Goal: Task Accomplishment & Management: Manage account settings

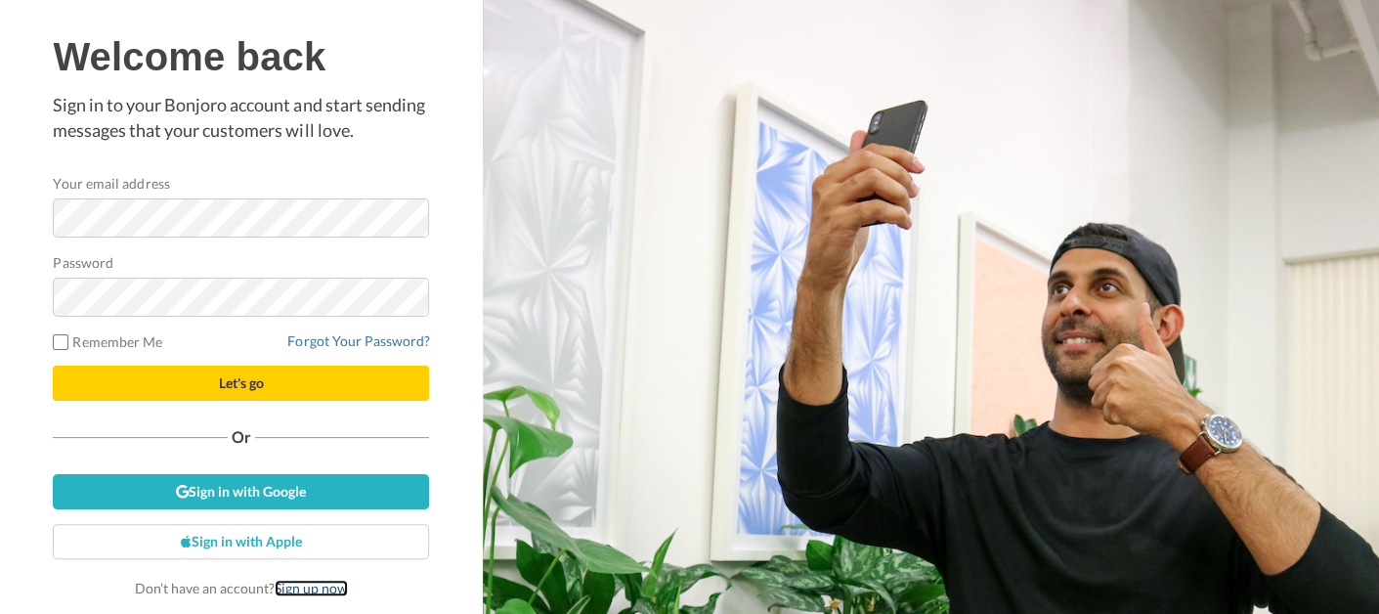
click at [307, 584] on link "Sign up now" at bounding box center [311, 588] width 73 height 17
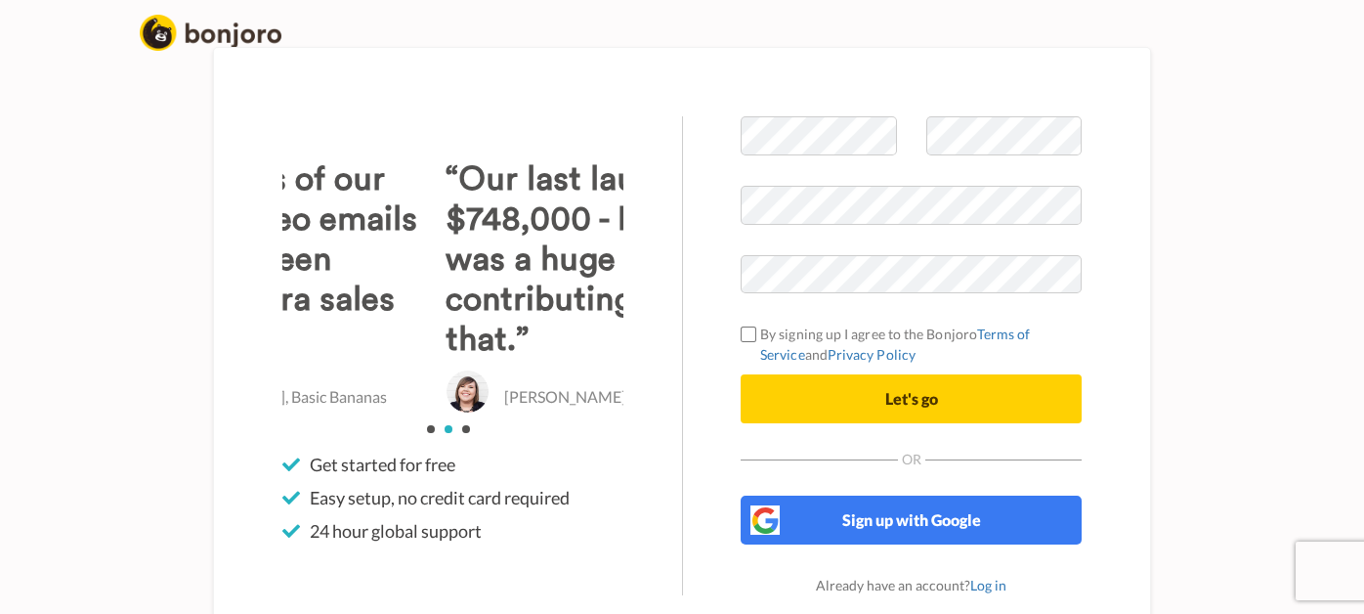
click at [1111, 130] on div "Welcome to Bonjoro By signing up I agree to the Bonjoro Terms of Service and Pr…" at bounding box center [911, 356] width 458 height 480
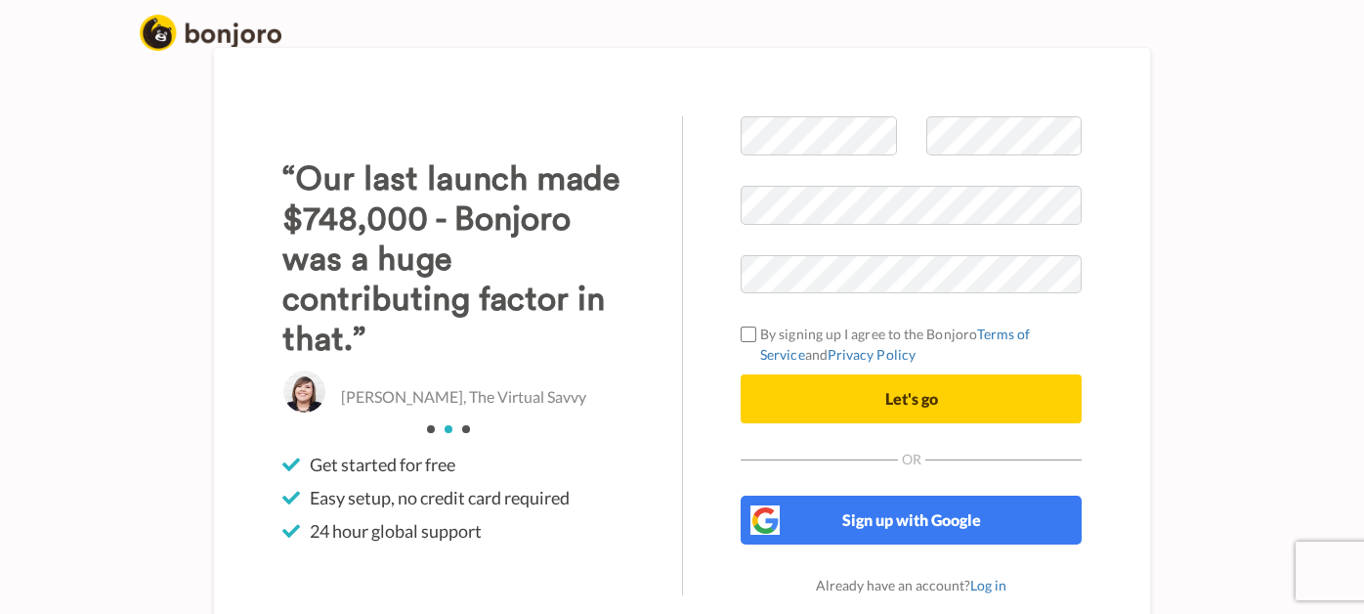
click at [1125, 230] on div "Welcome to Bonjoro By signing up I agree to the Bonjoro Terms of Service and Pr…" at bounding box center [911, 356] width 458 height 480
click at [741, 293] on div at bounding box center [741, 293] width 0 height 0
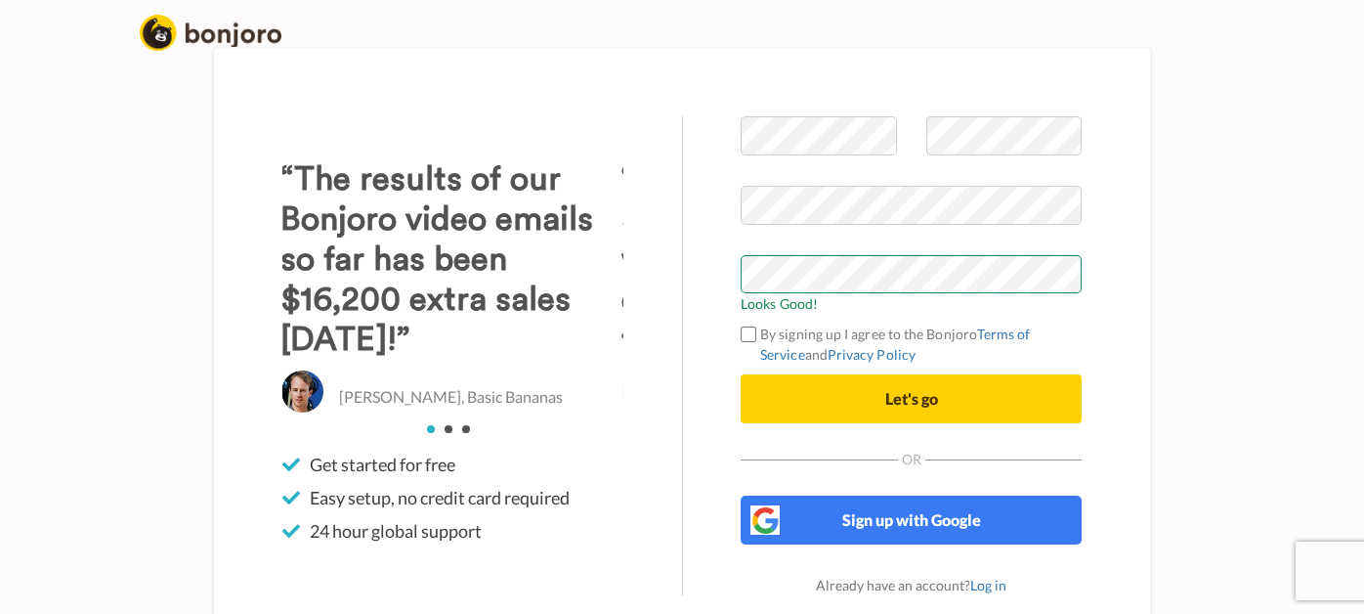
drag, startPoint x: 1265, startPoint y: 337, endPoint x: 951, endPoint y: 296, distance: 316.4
click at [1259, 333] on body "Welcome to Bonjoro Looks Good! By signing up I agree to the Bonjoro Terms of Se…" at bounding box center [682, 307] width 1364 height 614
click at [321, 237] on div "Welcome to Bonjoro Looks Good! By signing up I agree to the Bonjoro Terms of Se…" at bounding box center [682, 356] width 938 height 619
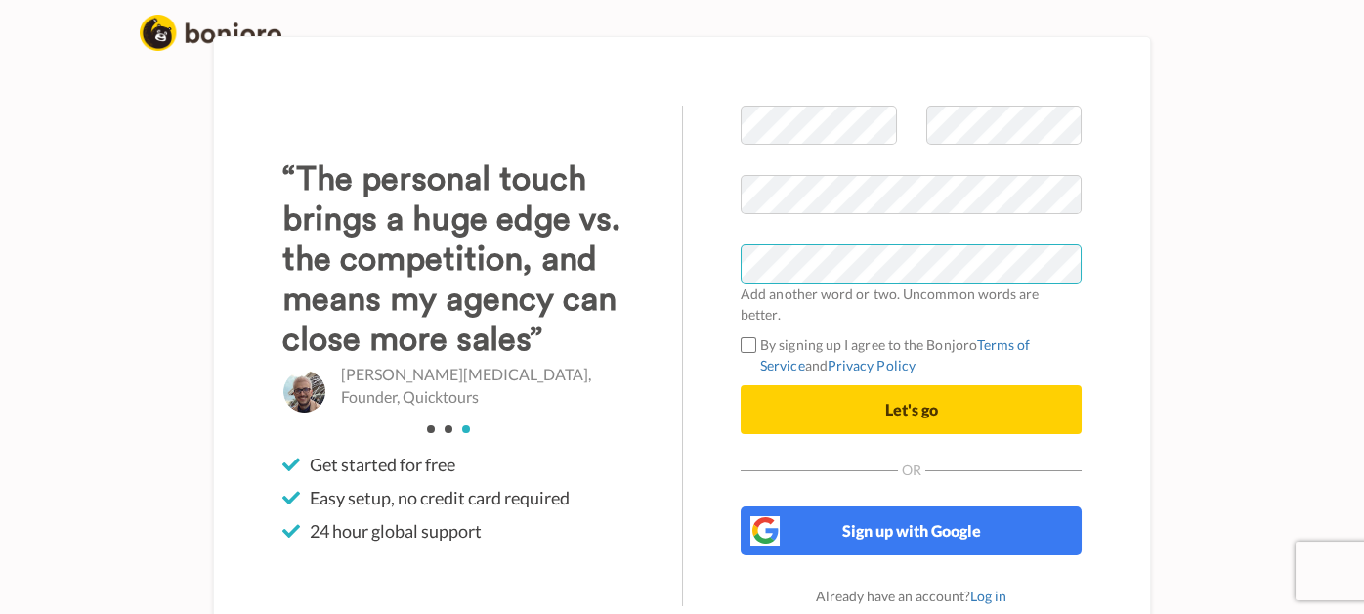
click at [523, 244] on div "Welcome to Bonjoro Add another word or two. Uncommon words are better. By signi…" at bounding box center [682, 355] width 938 height 639
click at [1262, 301] on body "Welcome to Bonjoro Add another word or two. Uncommon words are better. By signi…" at bounding box center [682, 307] width 1364 height 614
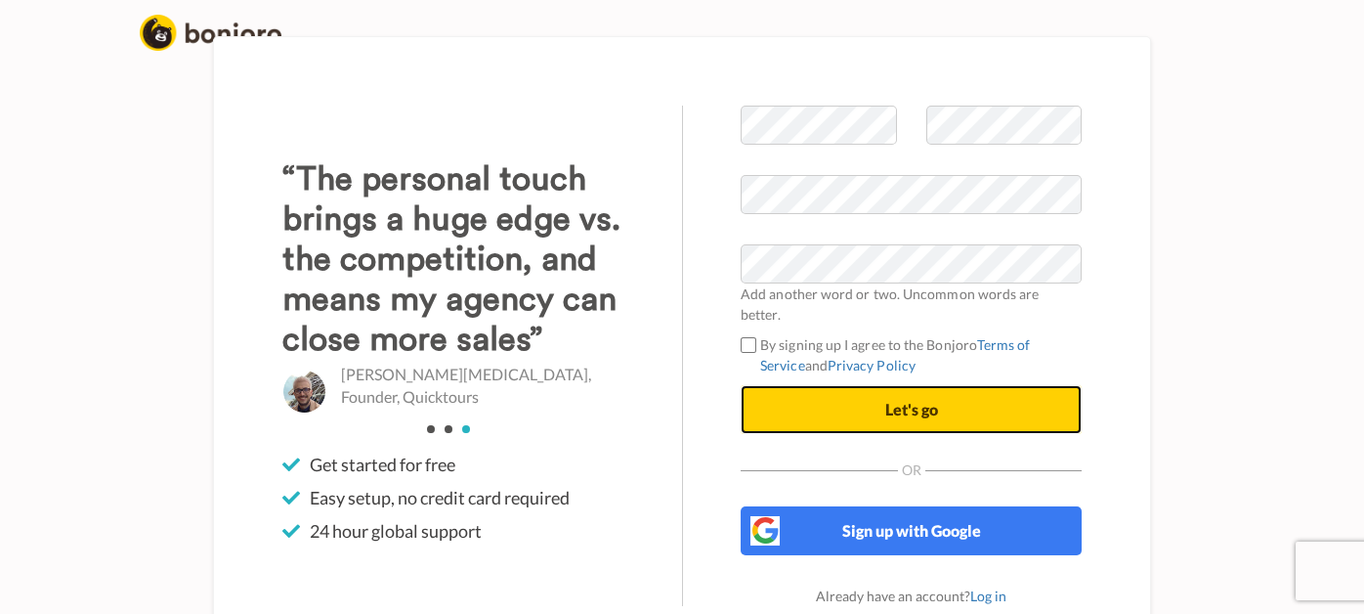
click at [1028, 394] on button "Let's go" at bounding box center [911, 409] width 341 height 49
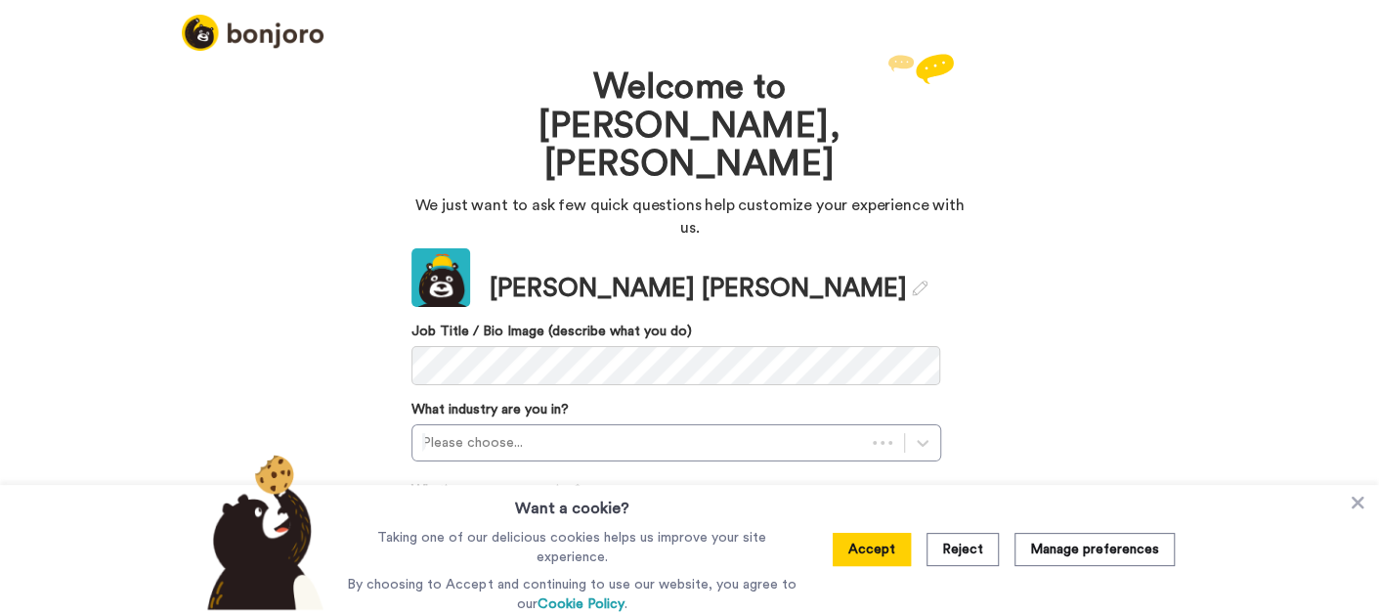
click at [889, 535] on button "Accept" at bounding box center [872, 549] width 78 height 33
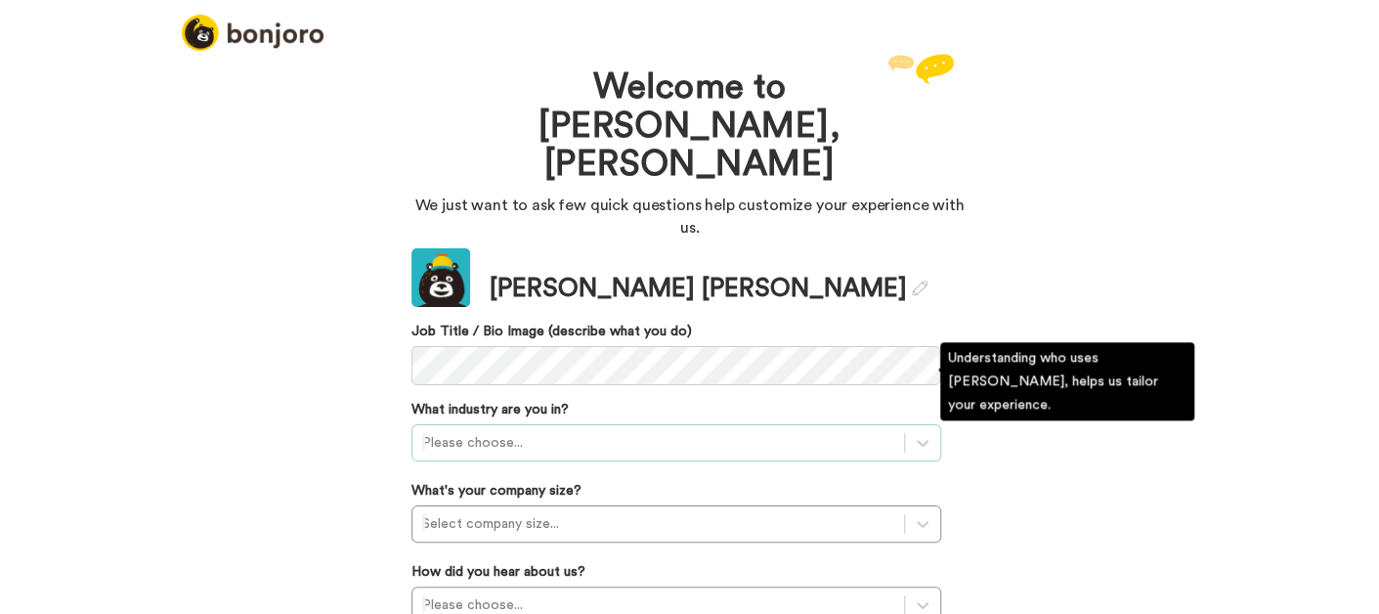
click at [879, 424] on div "Please choose..." at bounding box center [676, 442] width 530 height 37
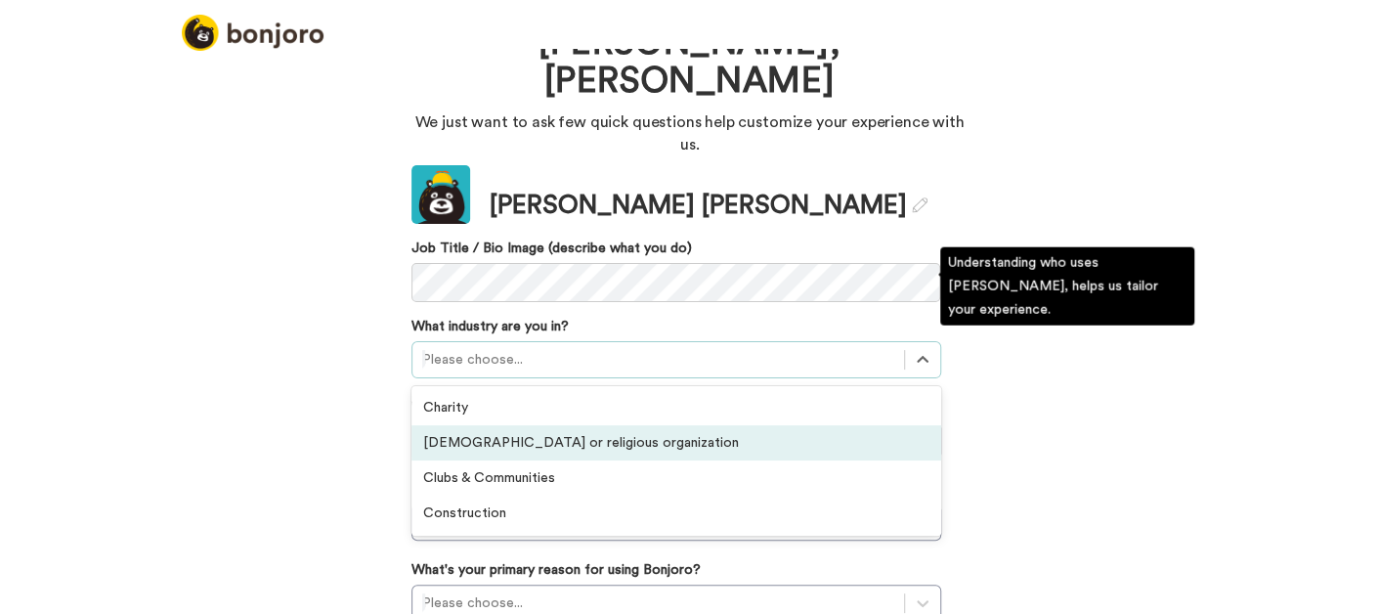
scroll to position [95, 0]
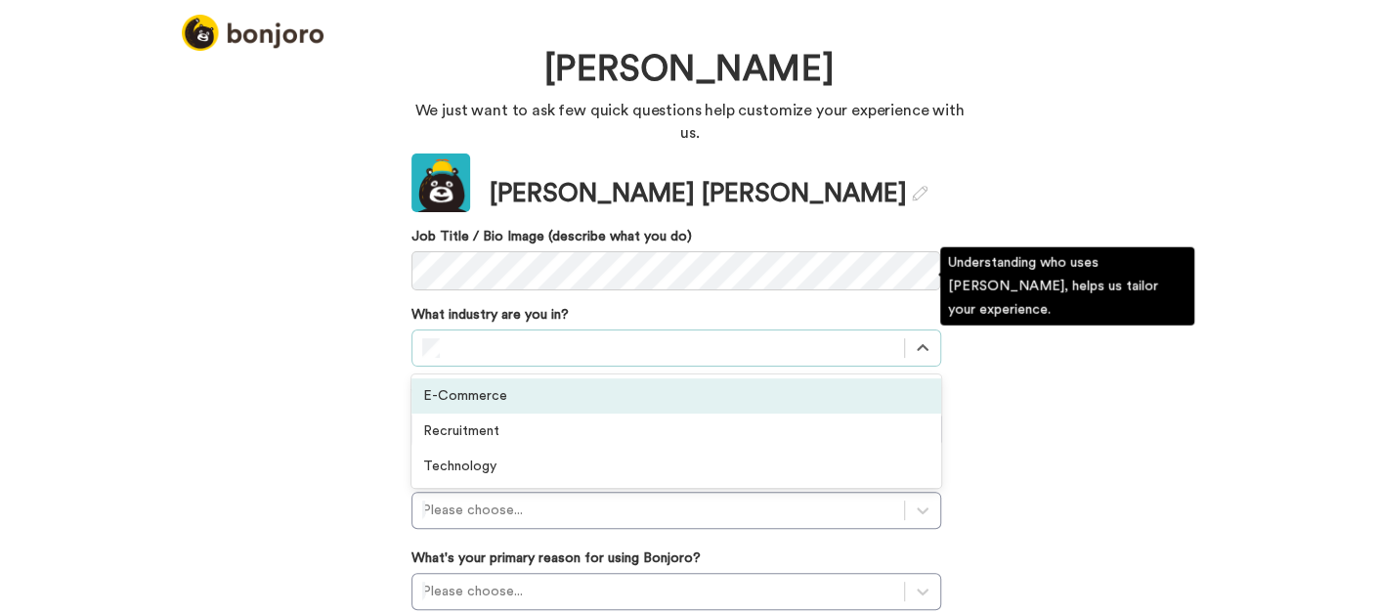
click at [574, 378] on div "E-Commerce" at bounding box center [676, 395] width 530 height 35
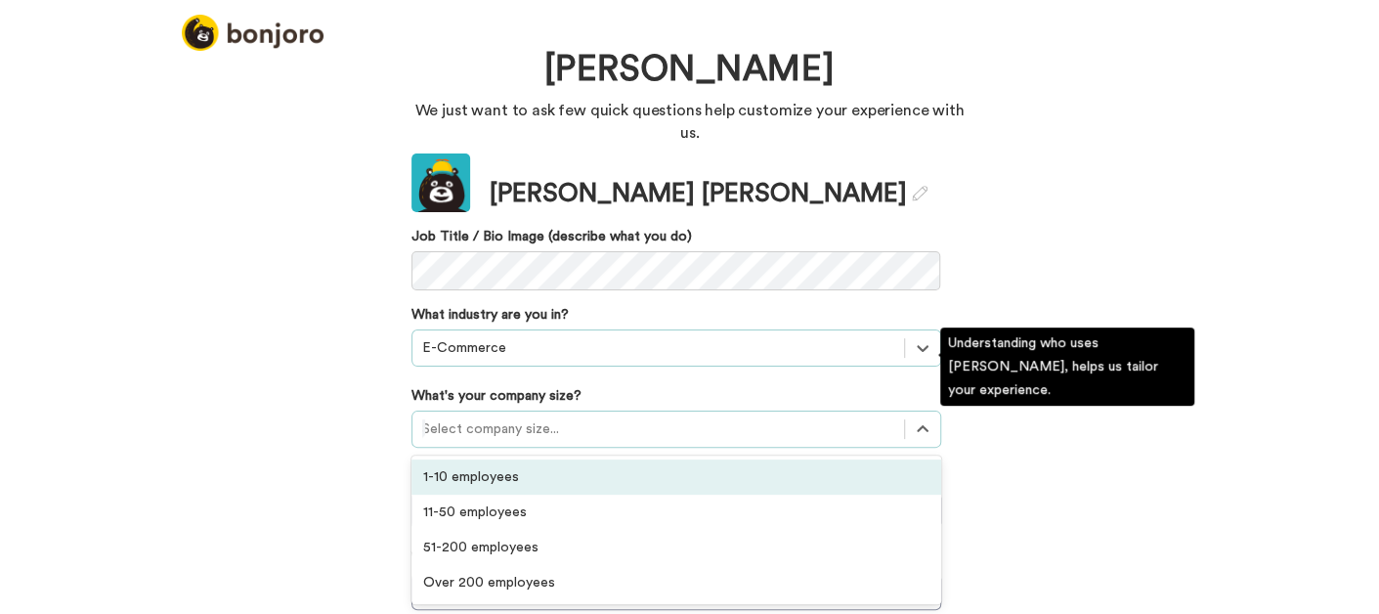
click at [587, 417] on div at bounding box center [658, 428] width 472 height 23
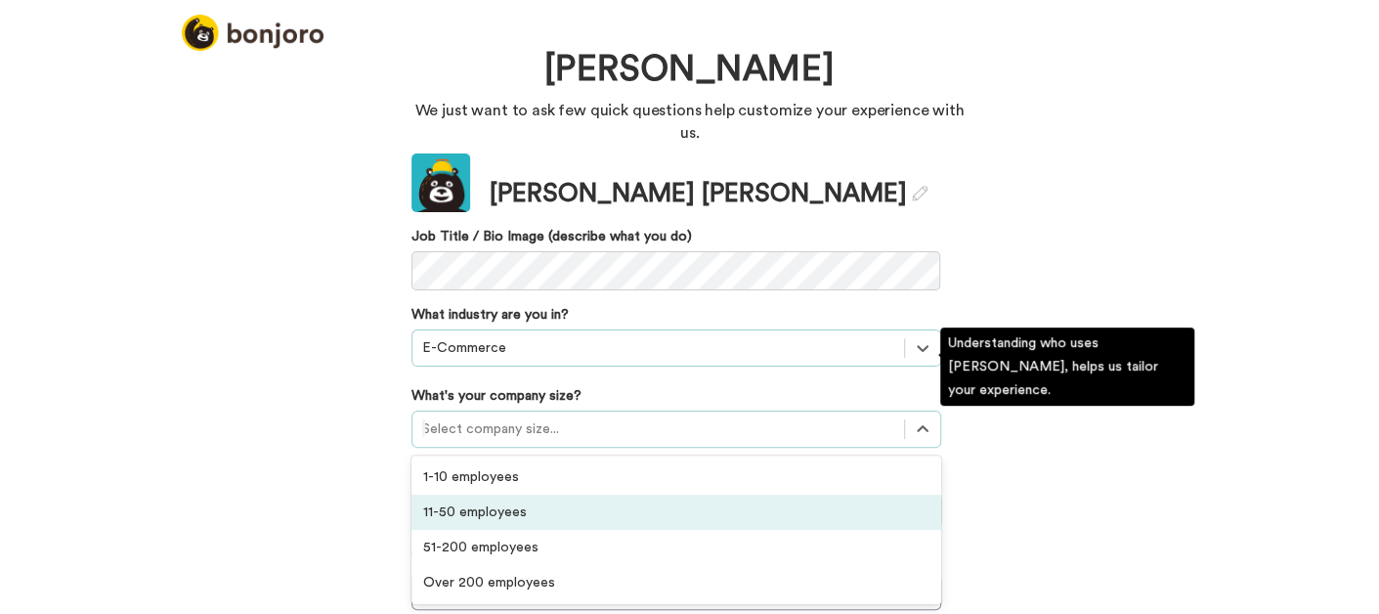
click at [504, 495] on div "11-50 employees" at bounding box center [676, 512] width 530 height 35
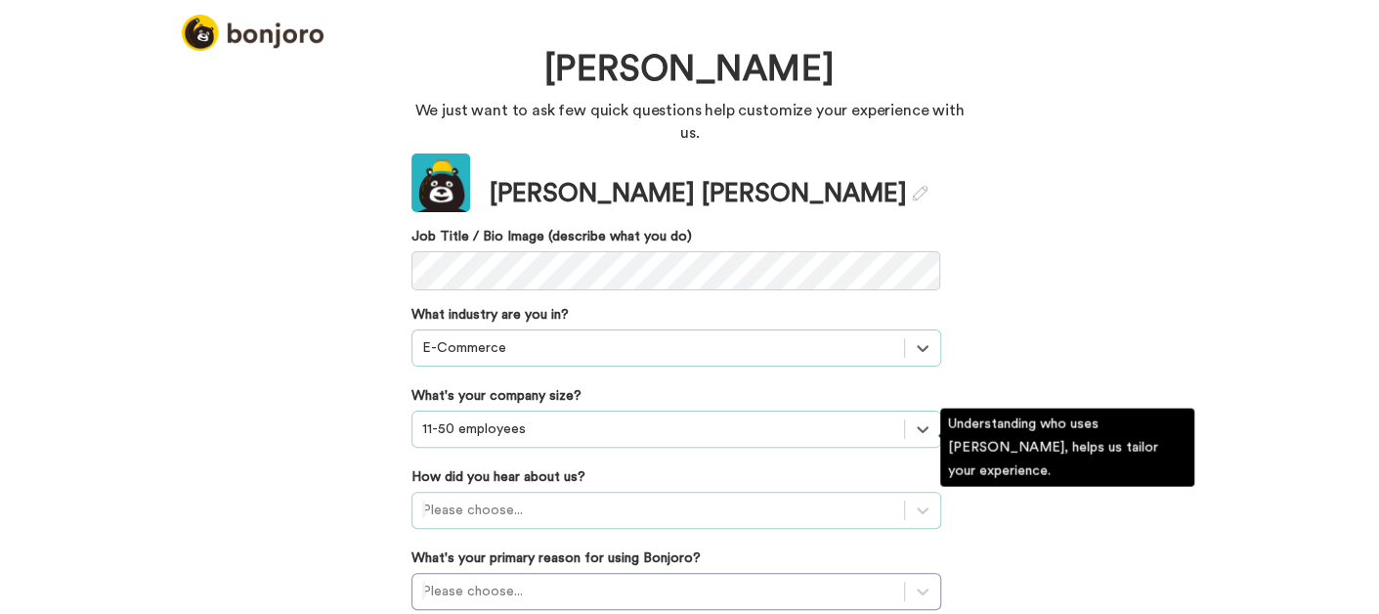
click at [523, 492] on div "Please choose..." at bounding box center [676, 510] width 530 height 37
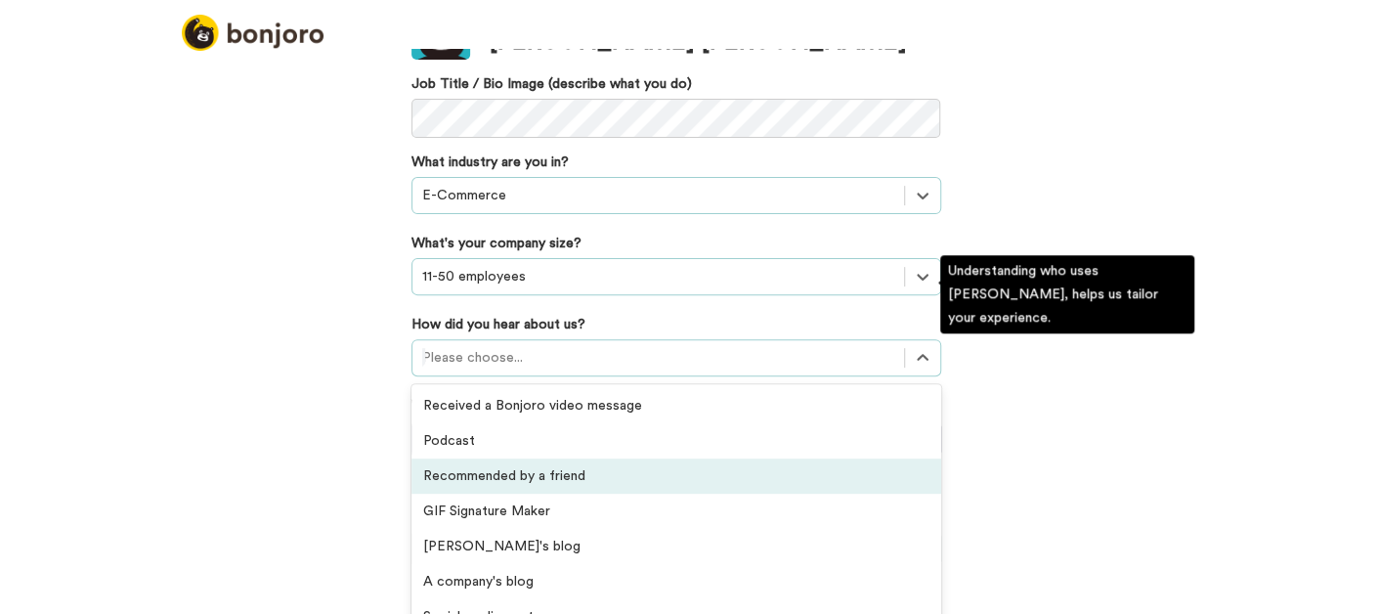
click at [558, 458] on div "Recommended by a friend" at bounding box center [676, 475] width 530 height 35
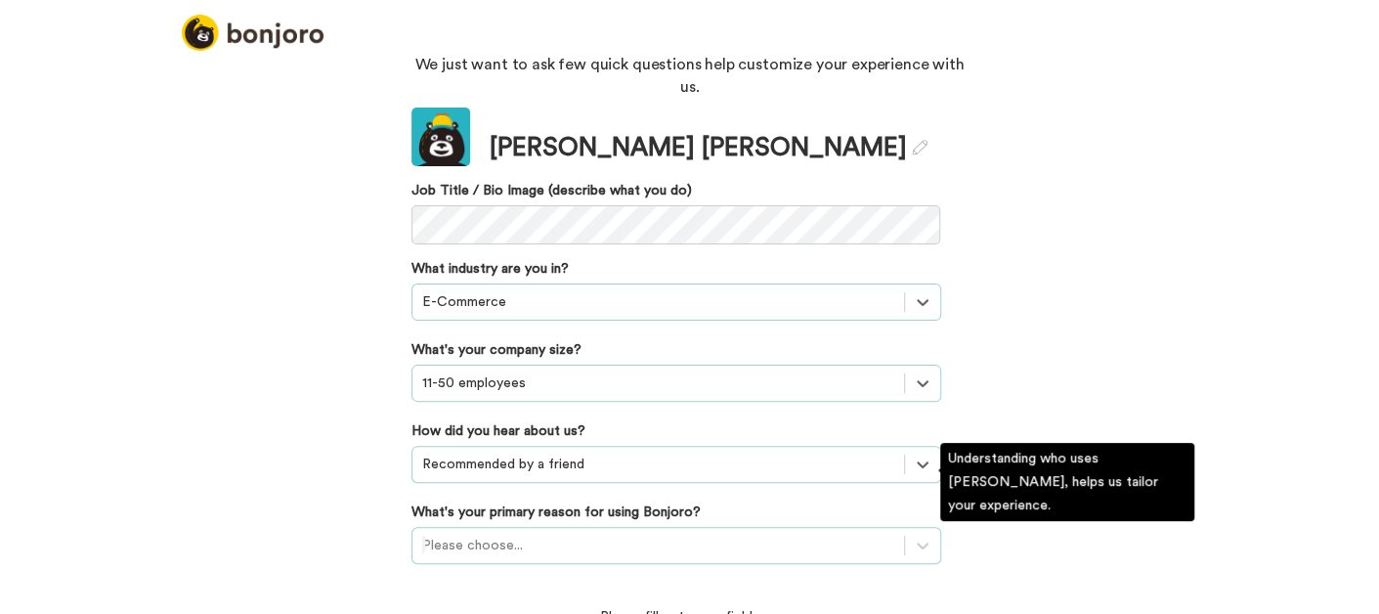
click at [560, 527] on div "Please choose..." at bounding box center [676, 545] width 530 height 37
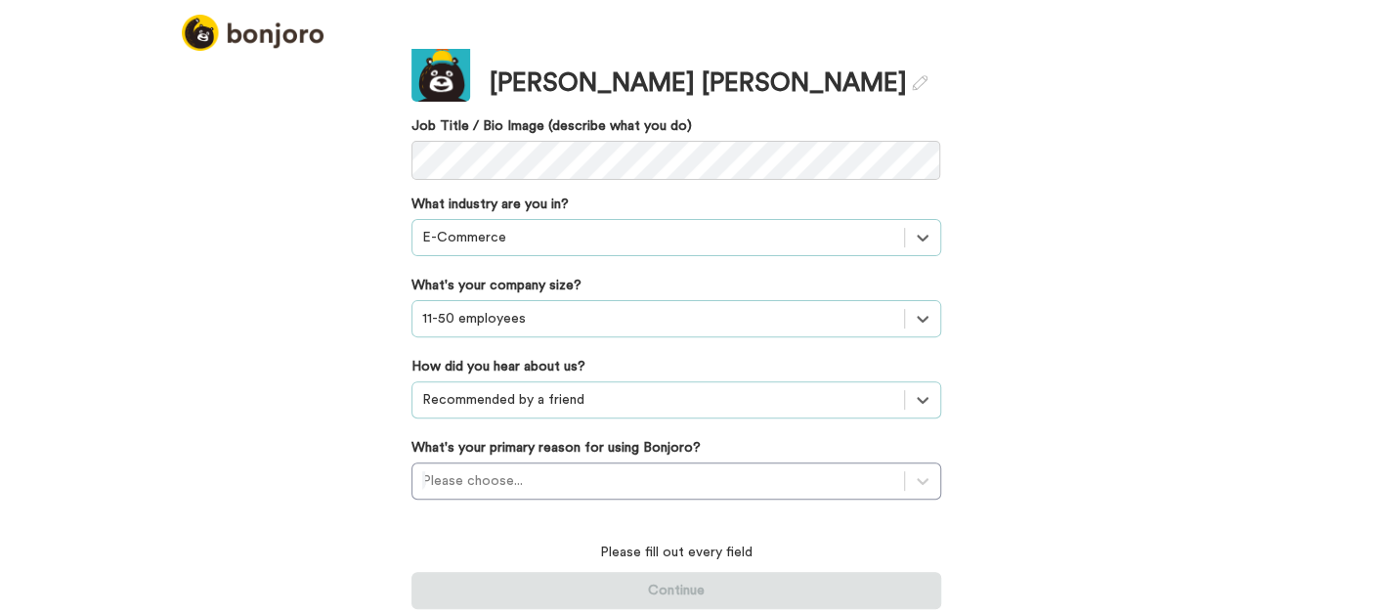
scroll to position [141, 0]
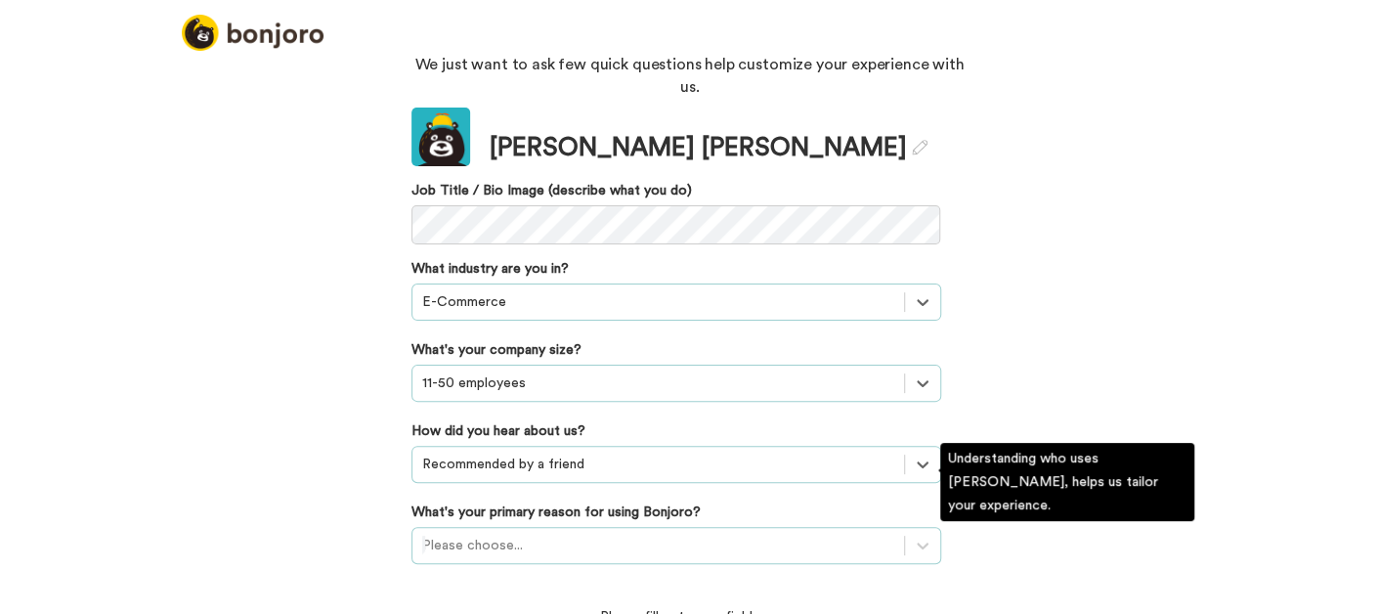
click at [719, 527] on div "Please choose..." at bounding box center [676, 545] width 530 height 37
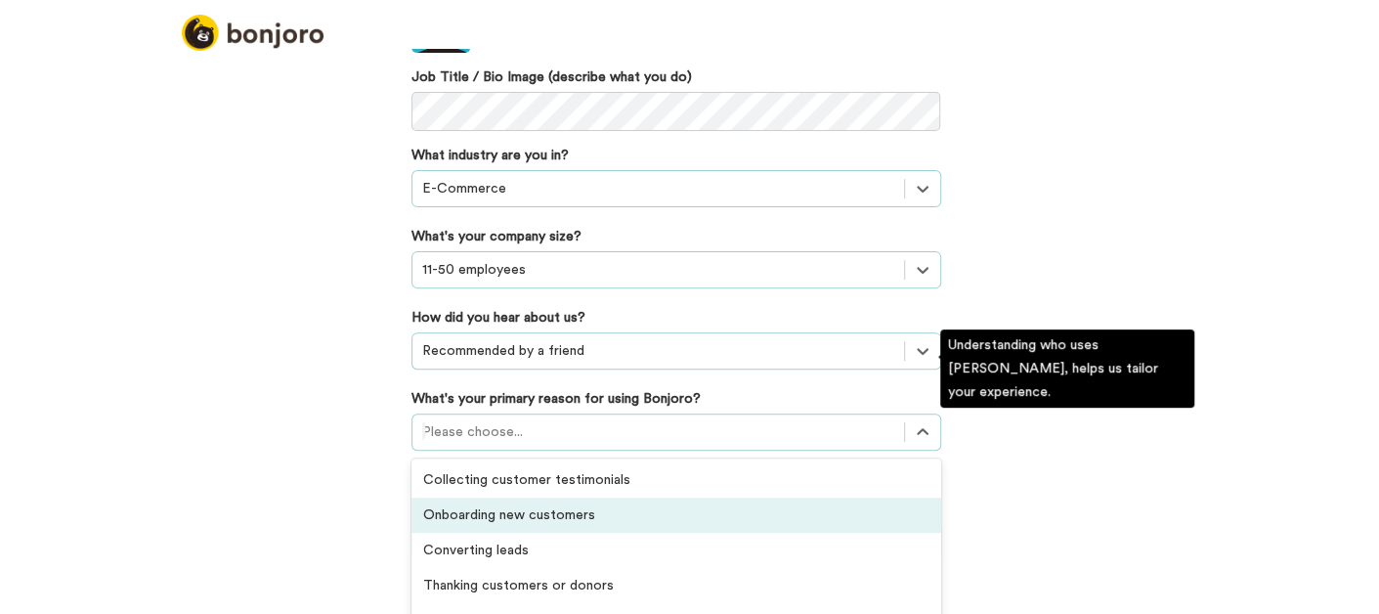
click at [603, 497] on div "Onboarding new customers" at bounding box center [676, 514] width 530 height 35
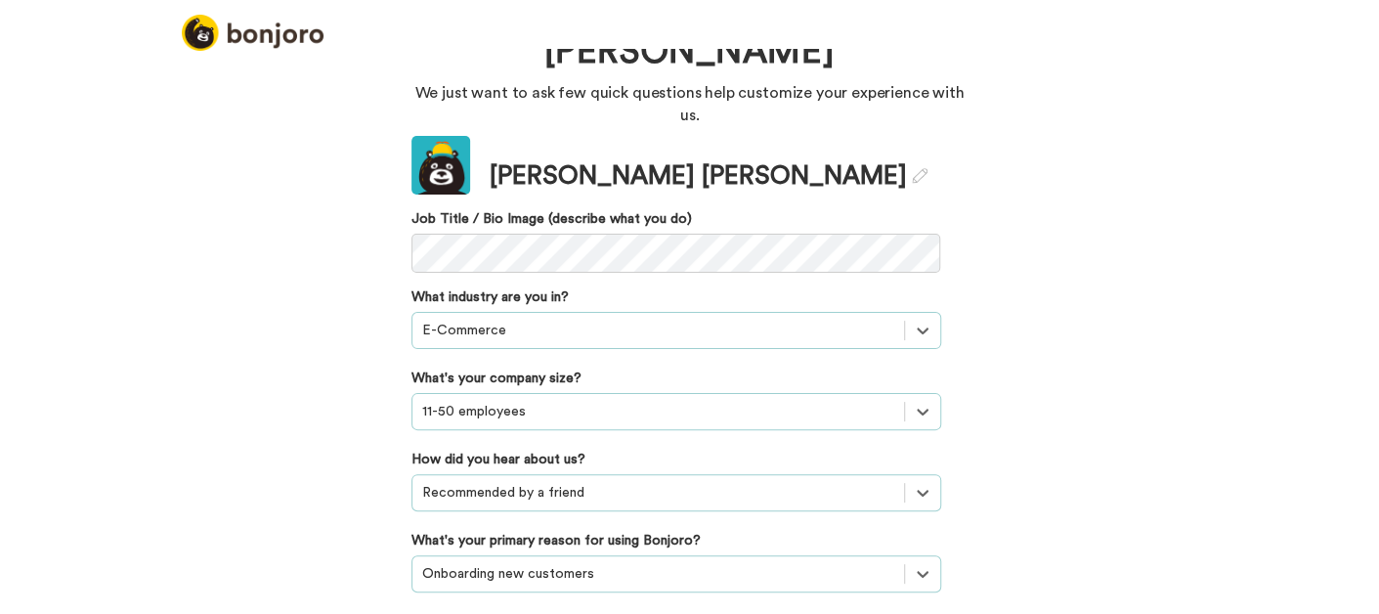
drag, startPoint x: 610, startPoint y: 581, endPoint x: 609, endPoint y: 570, distance: 10.8
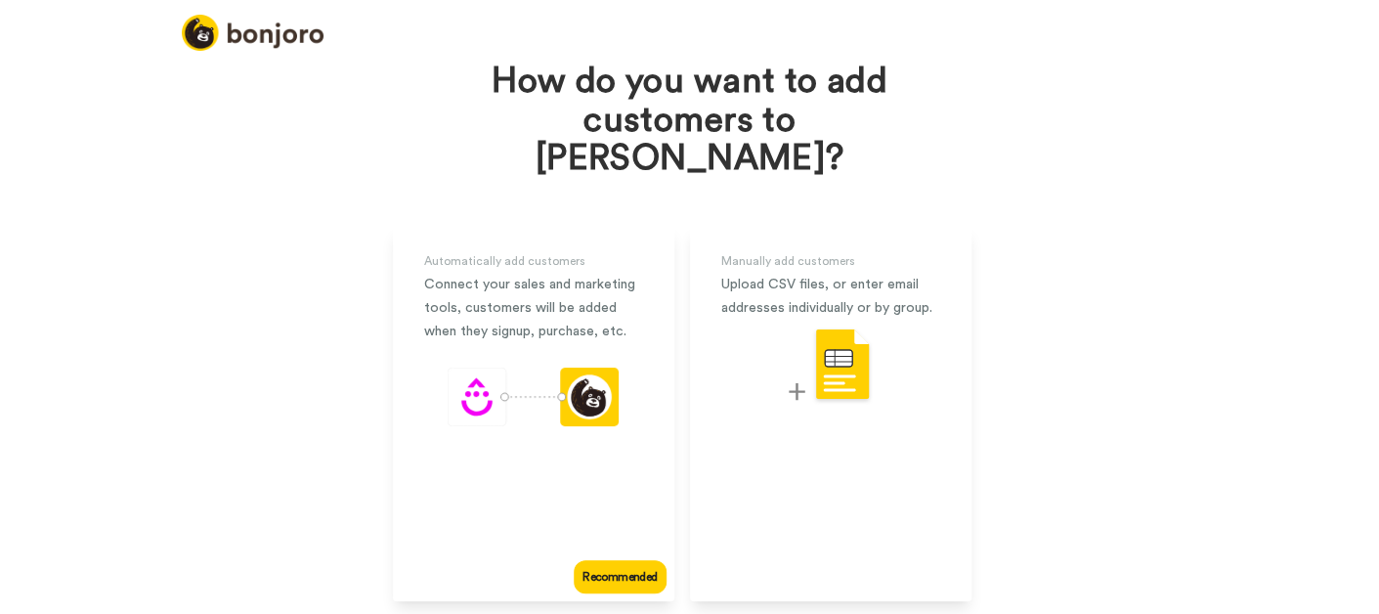
scroll to position [123, 0]
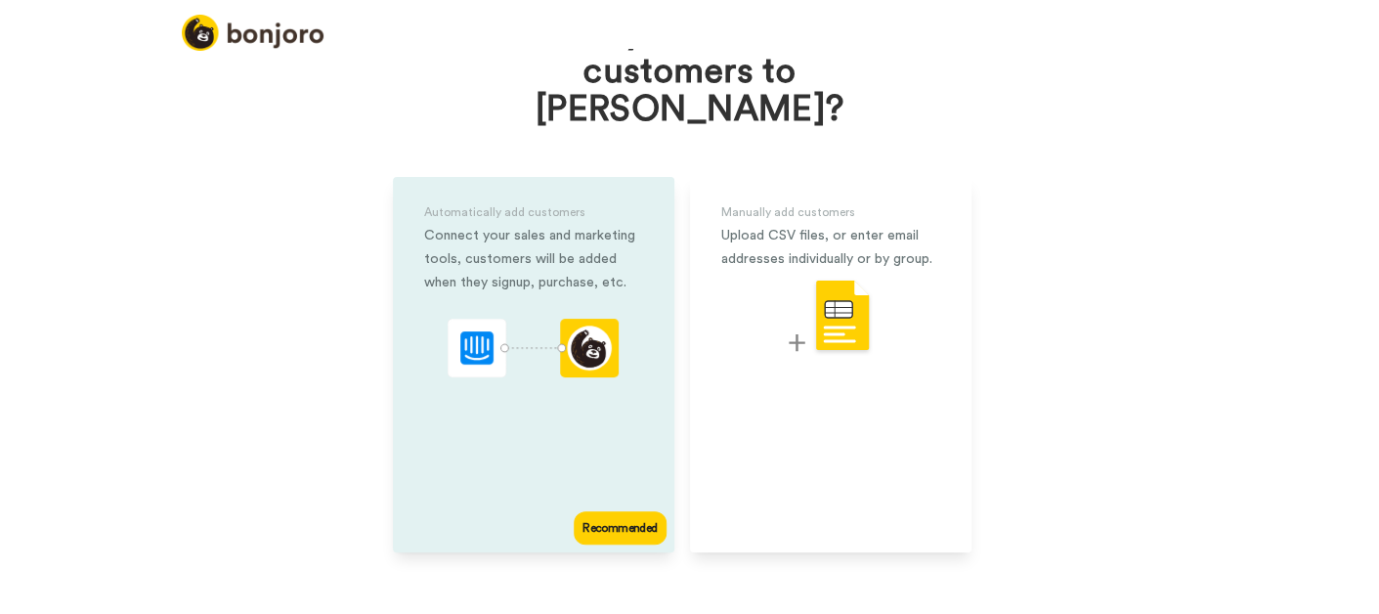
click at [633, 511] on div "Recommended" at bounding box center [620, 527] width 92 height 33
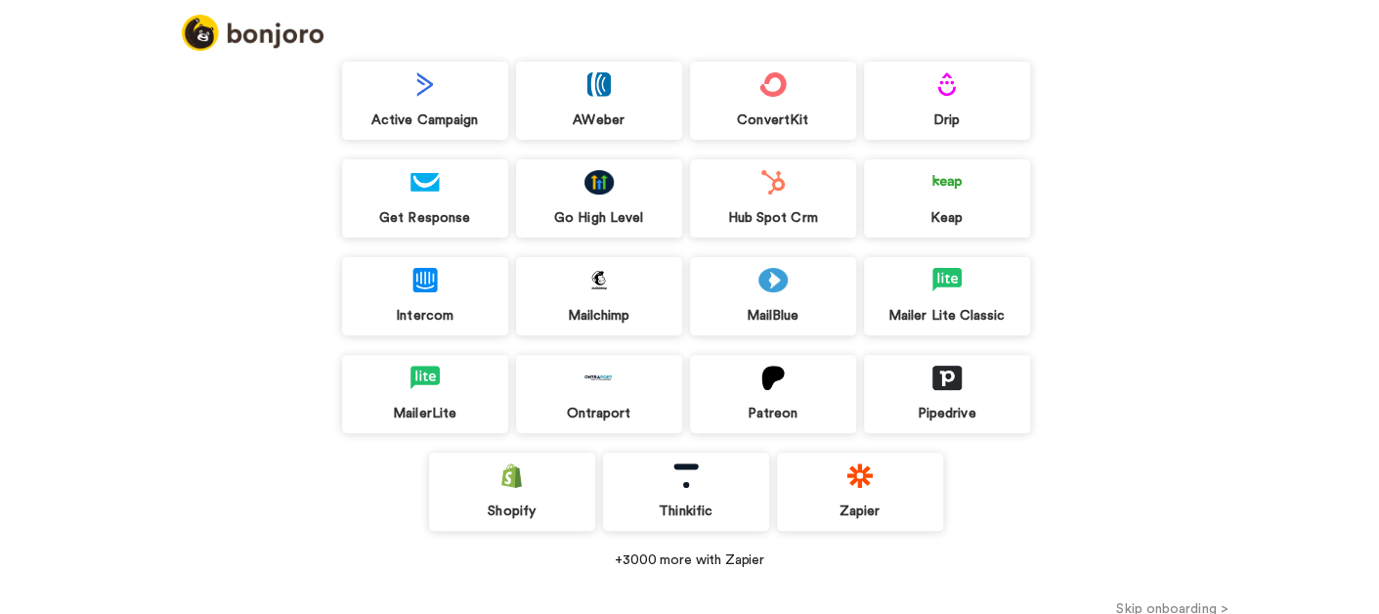
scroll to position [205, 0]
click at [492, 495] on div "Shopify" at bounding box center [512, 491] width 166 height 78
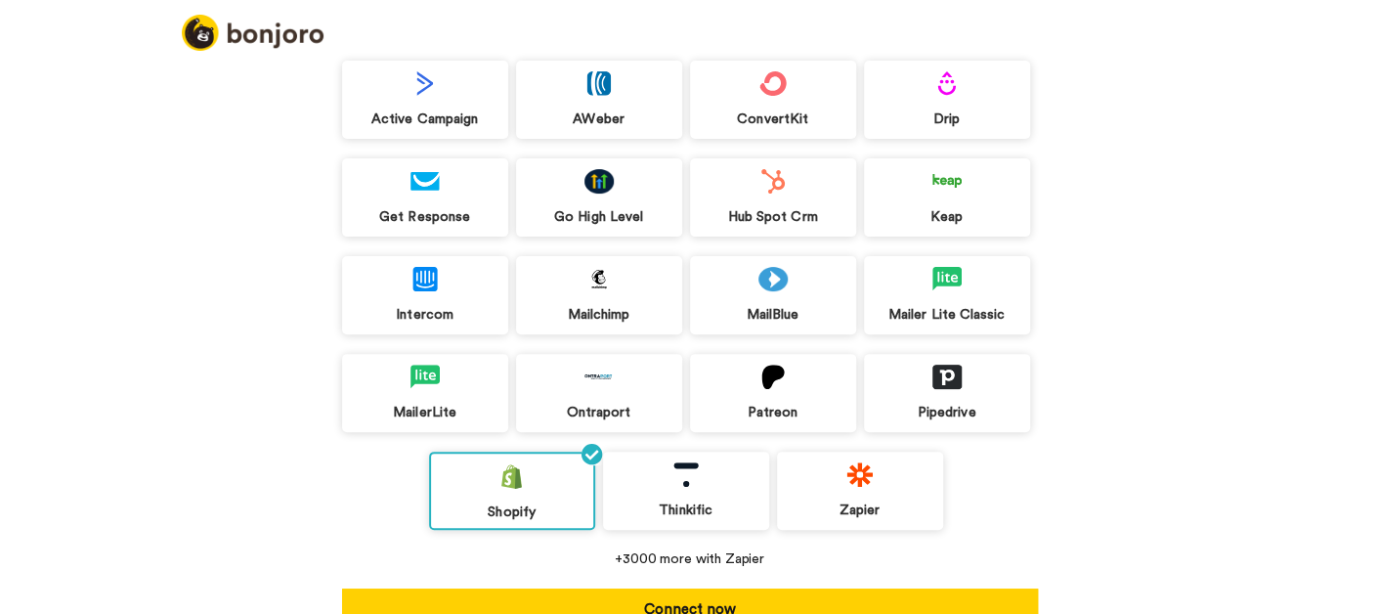
click at [878, 499] on div "Zapier" at bounding box center [860, 491] width 166 height 78
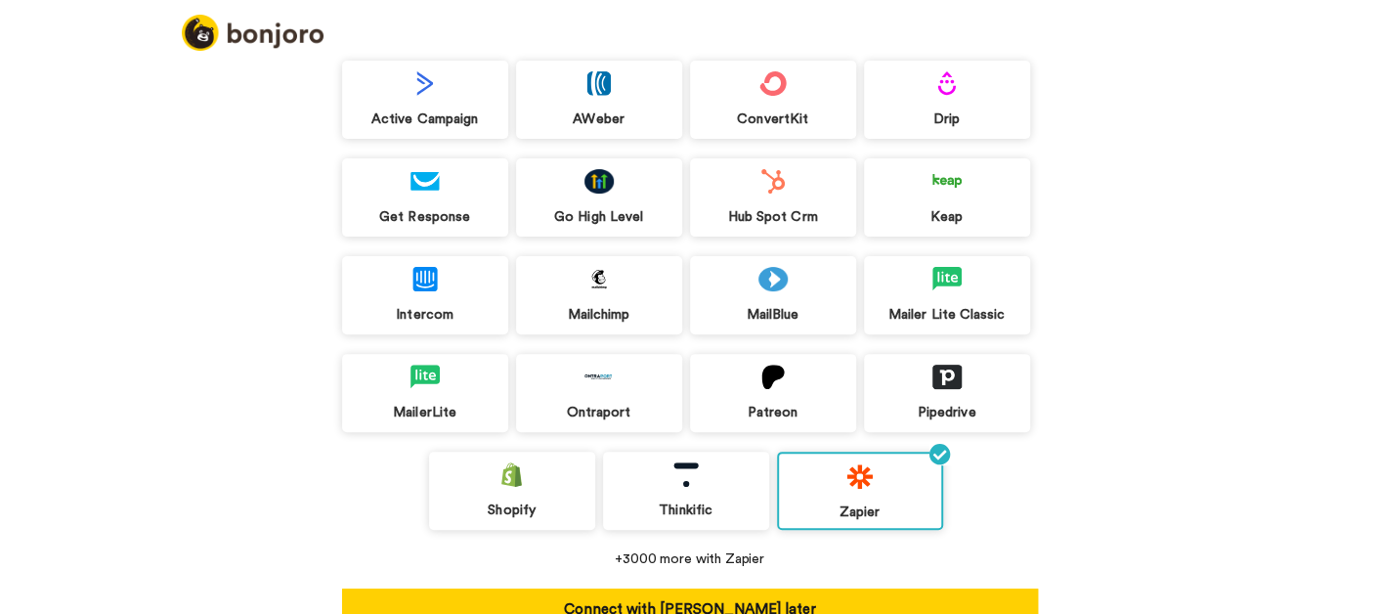
click at [556, 474] on div "Shopify" at bounding box center [512, 491] width 166 height 78
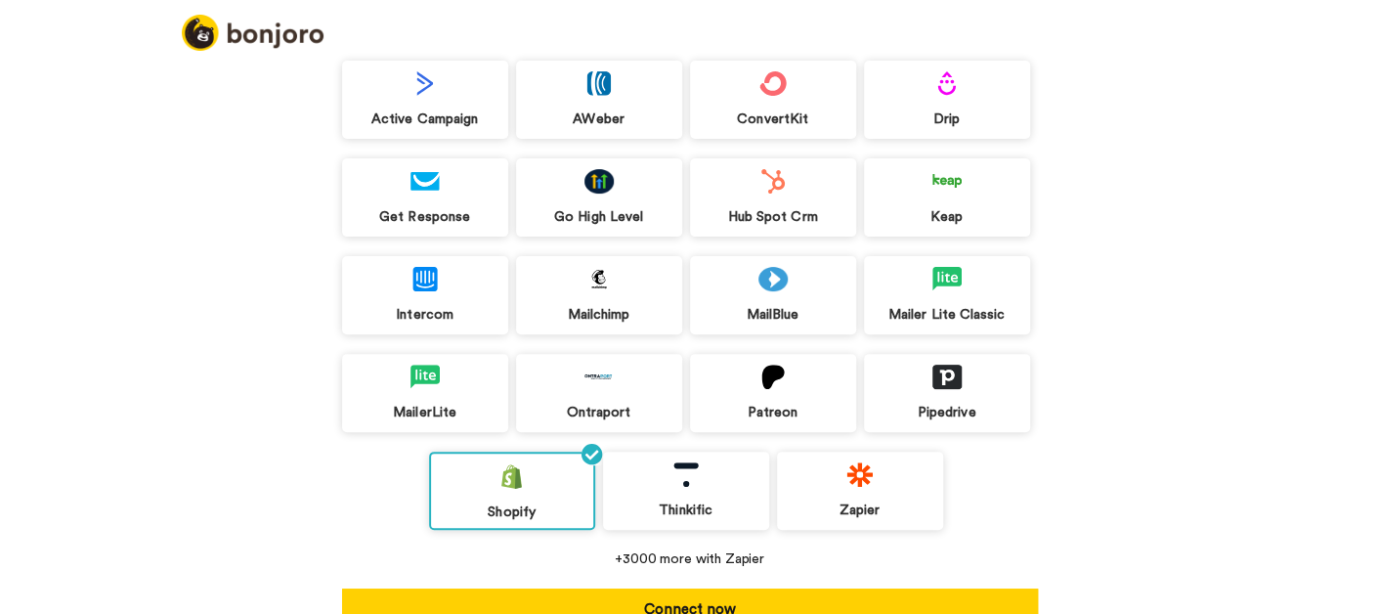
drag, startPoint x: 863, startPoint y: 492, endPoint x: 851, endPoint y: 494, distance: 11.9
click at [855, 493] on div "Zapier" at bounding box center [860, 491] width 166 height 78
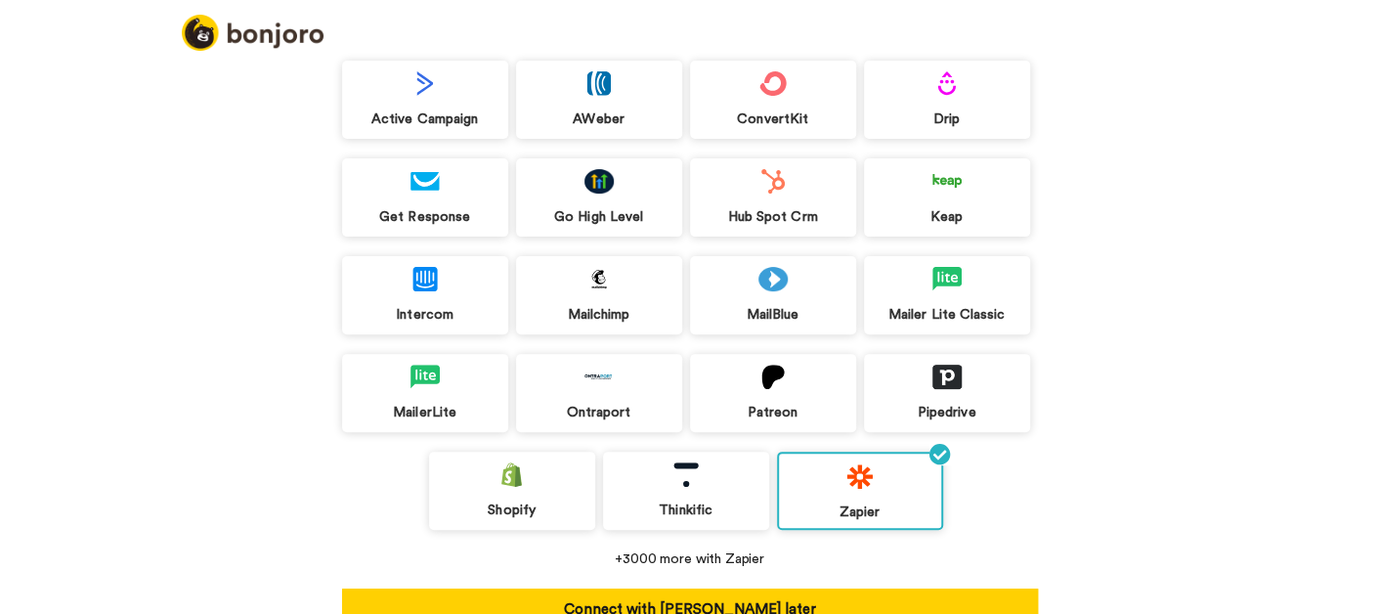
click at [662, 491] on div "Thinkific" at bounding box center [686, 491] width 166 height 78
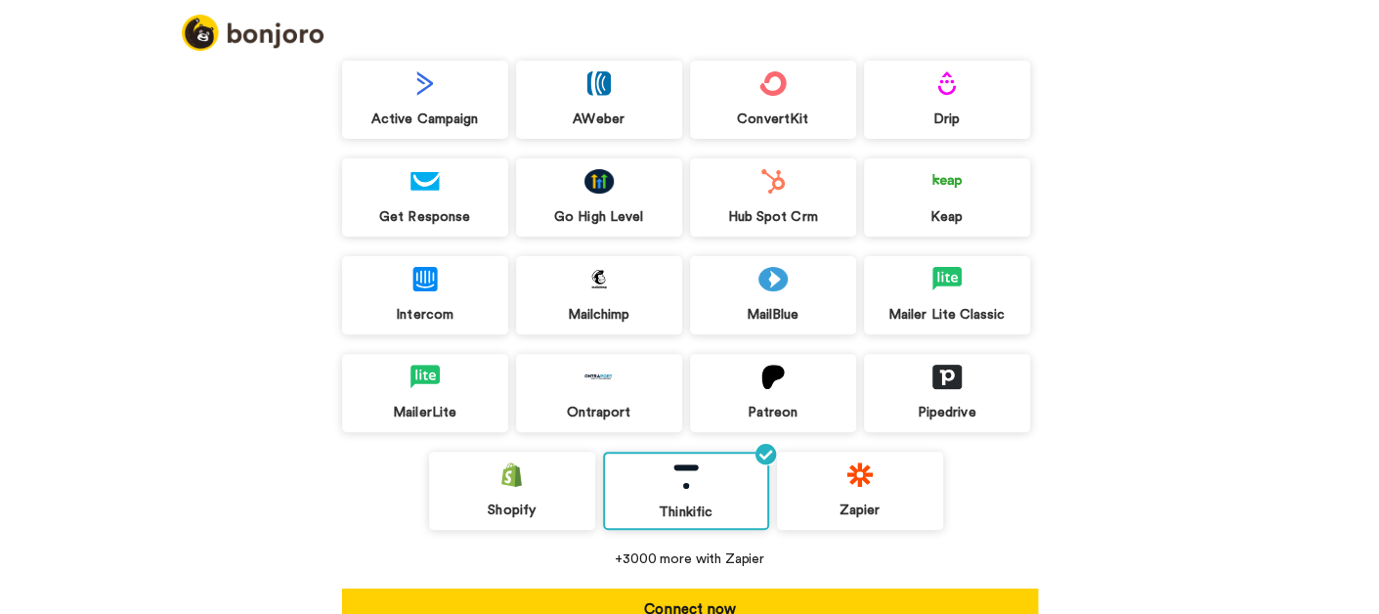
click at [526, 475] on div "Shopify" at bounding box center [512, 491] width 166 height 78
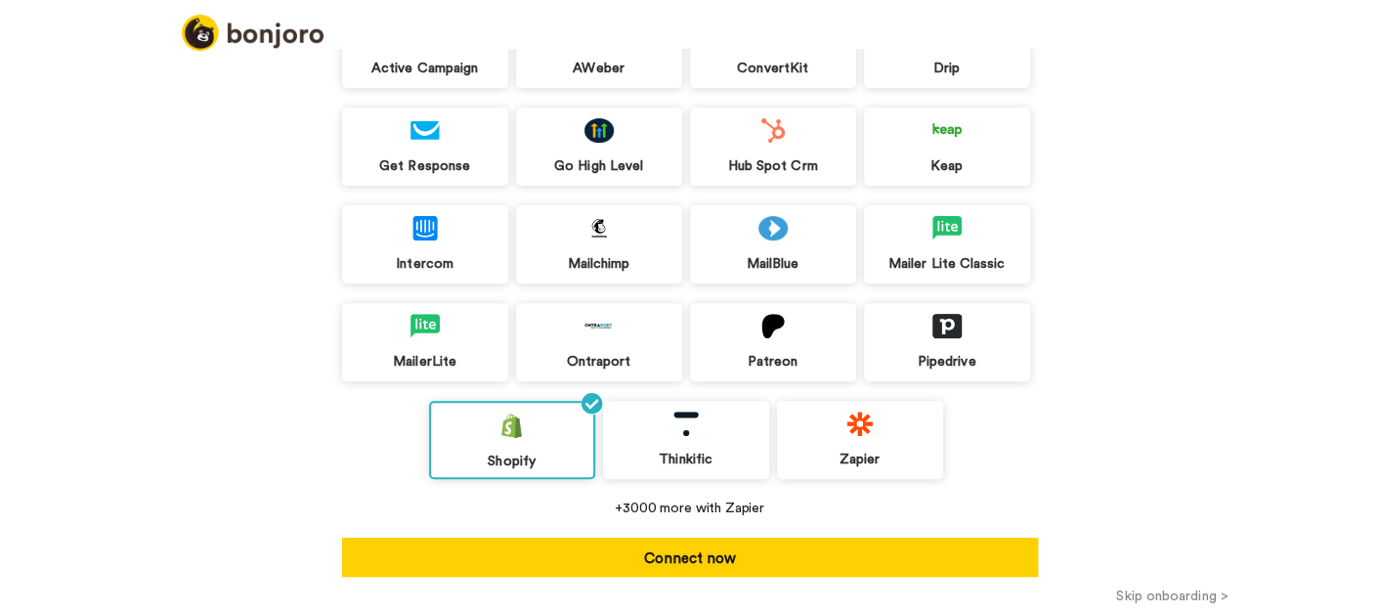
scroll to position [257, 0]
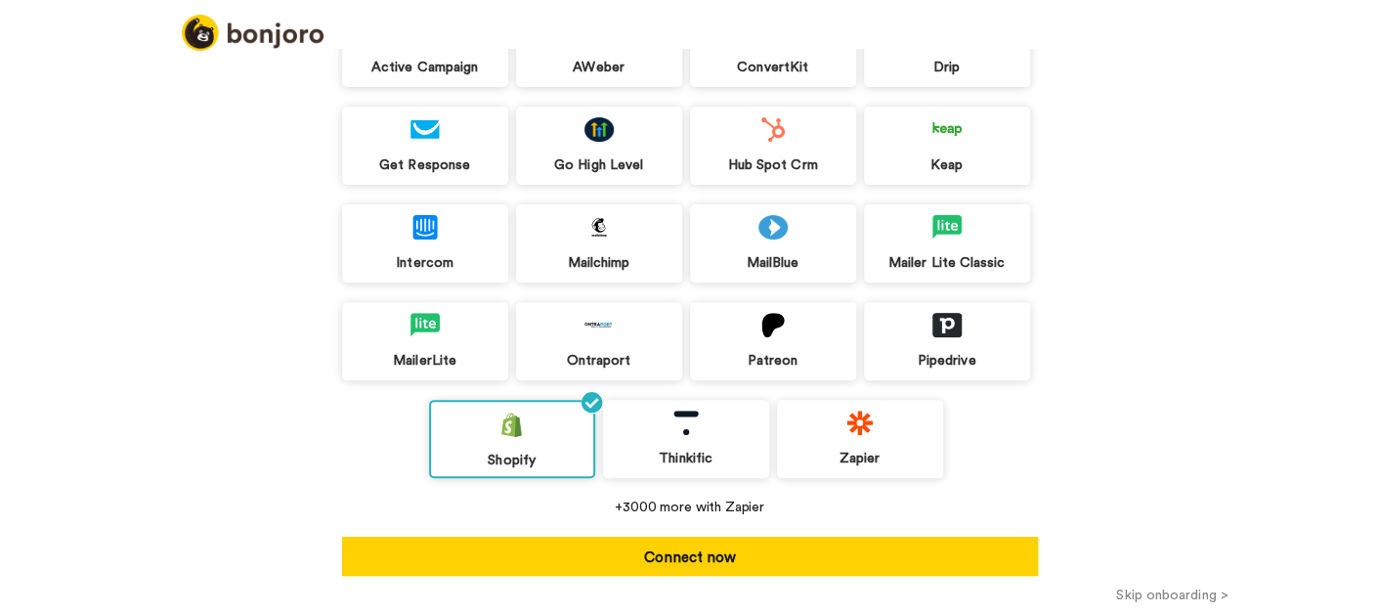
click at [793, 448] on div "Zapier" at bounding box center [860, 439] width 166 height 78
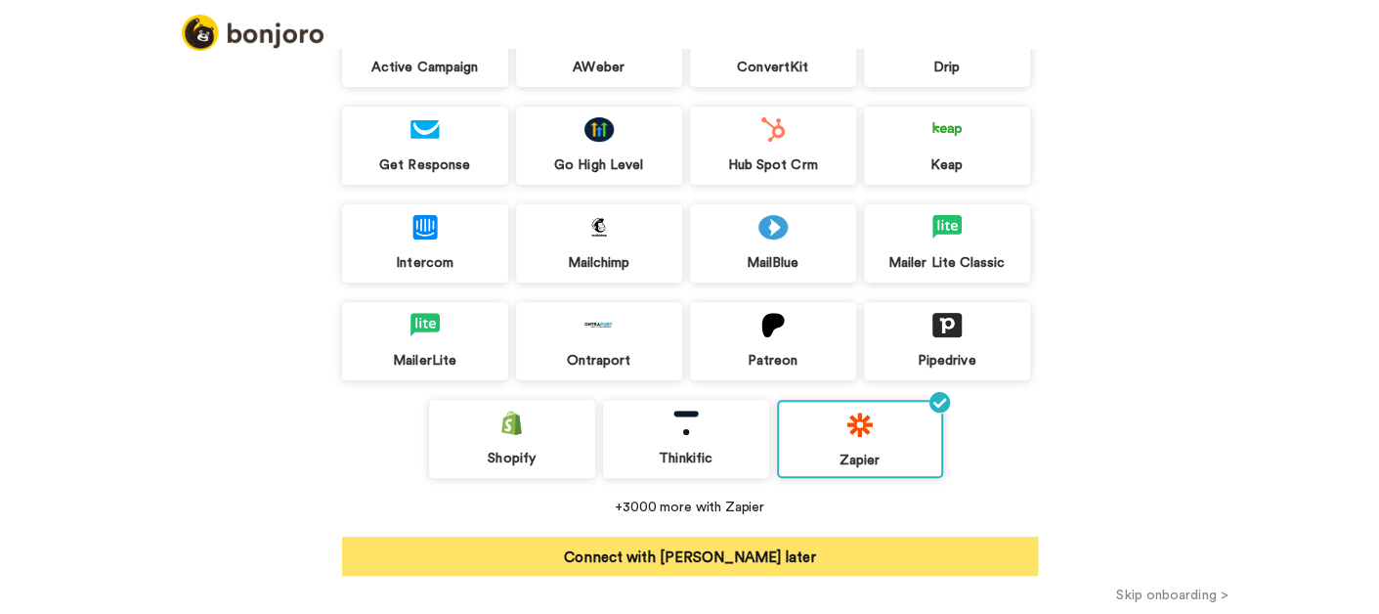
click at [781, 544] on button "Connect with Zapier later" at bounding box center [690, 556] width 696 height 39
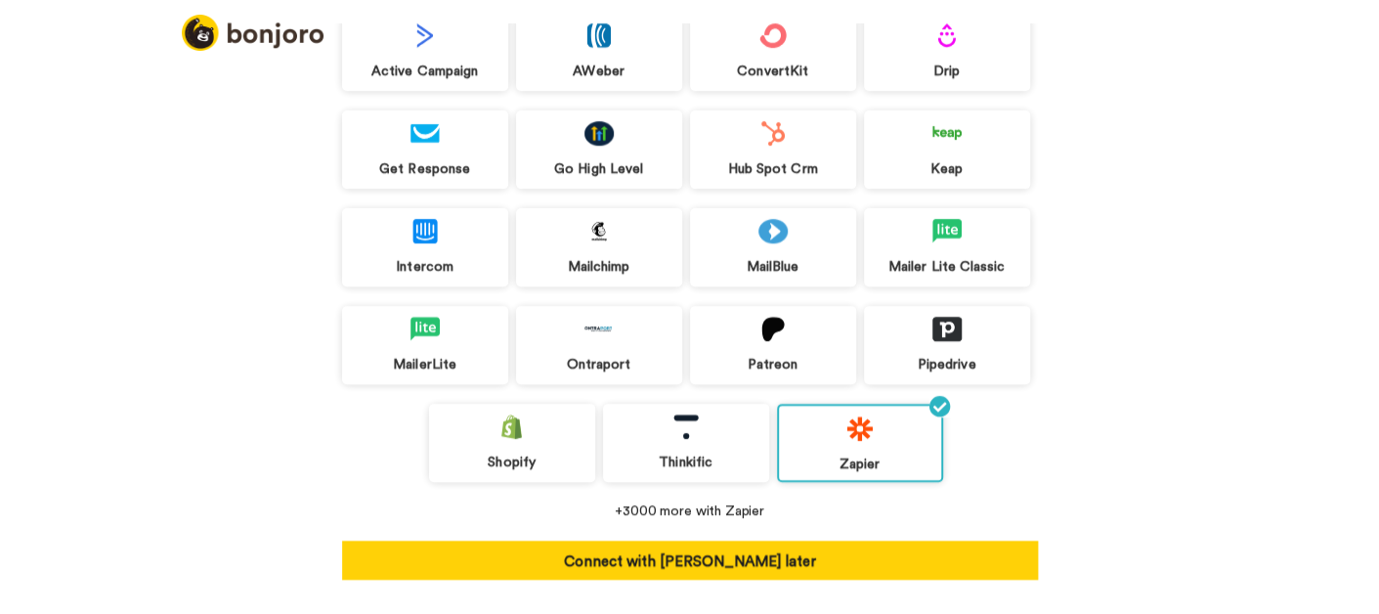
scroll to position [227, 0]
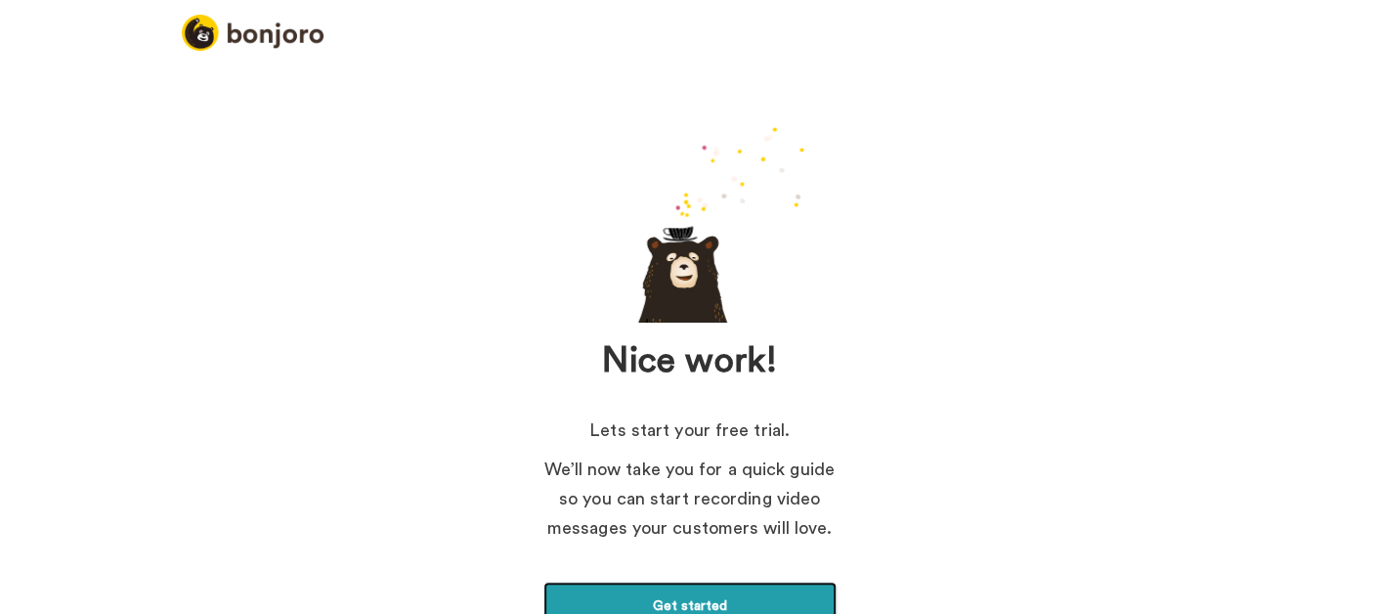
click at [755, 584] on link "Get started" at bounding box center [689, 605] width 293 height 49
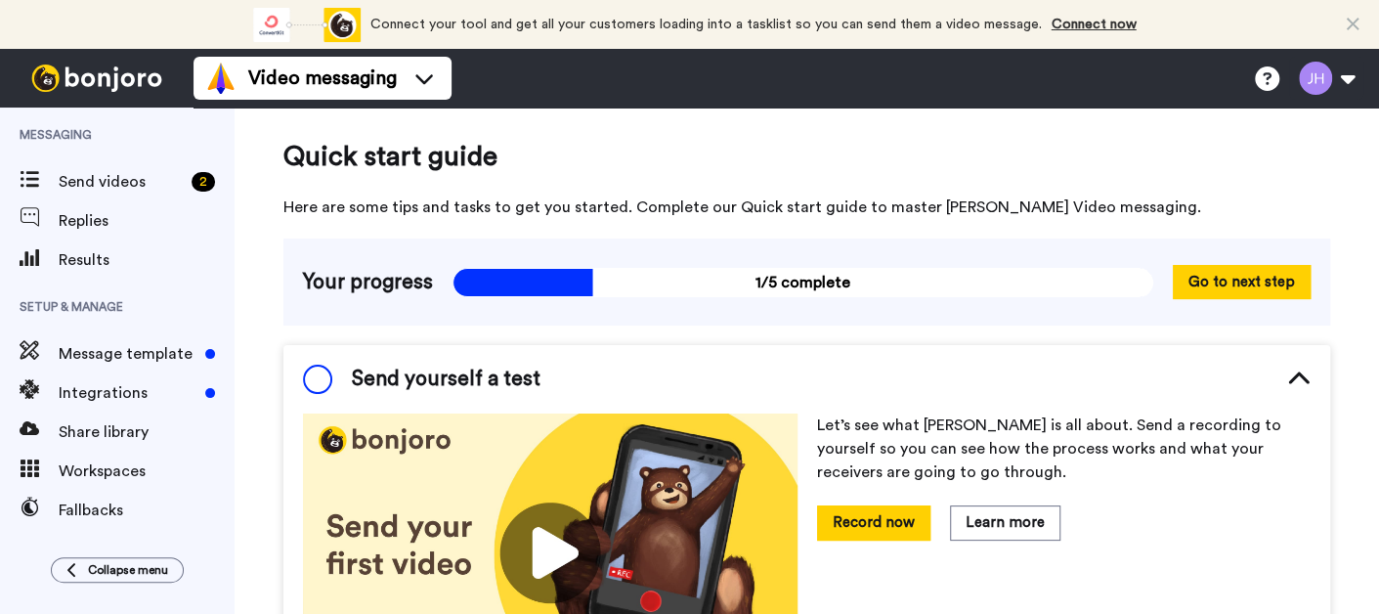
scroll to position [91, 0]
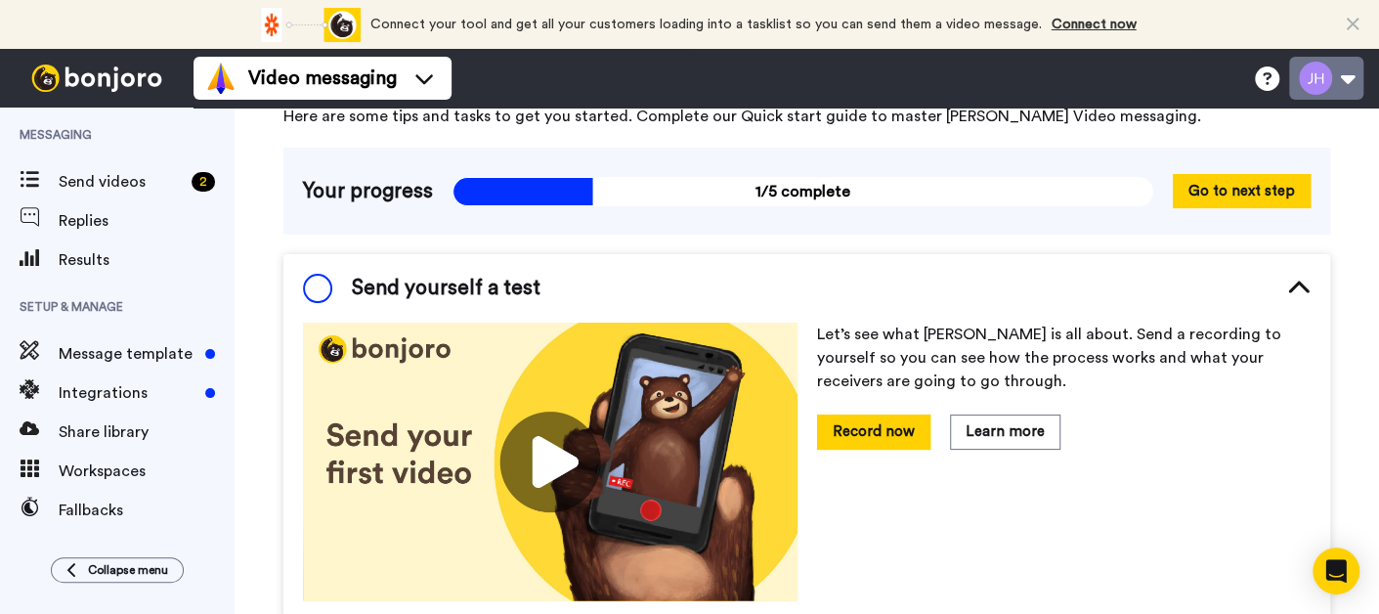
click at [1314, 74] on button at bounding box center [1326, 78] width 74 height 43
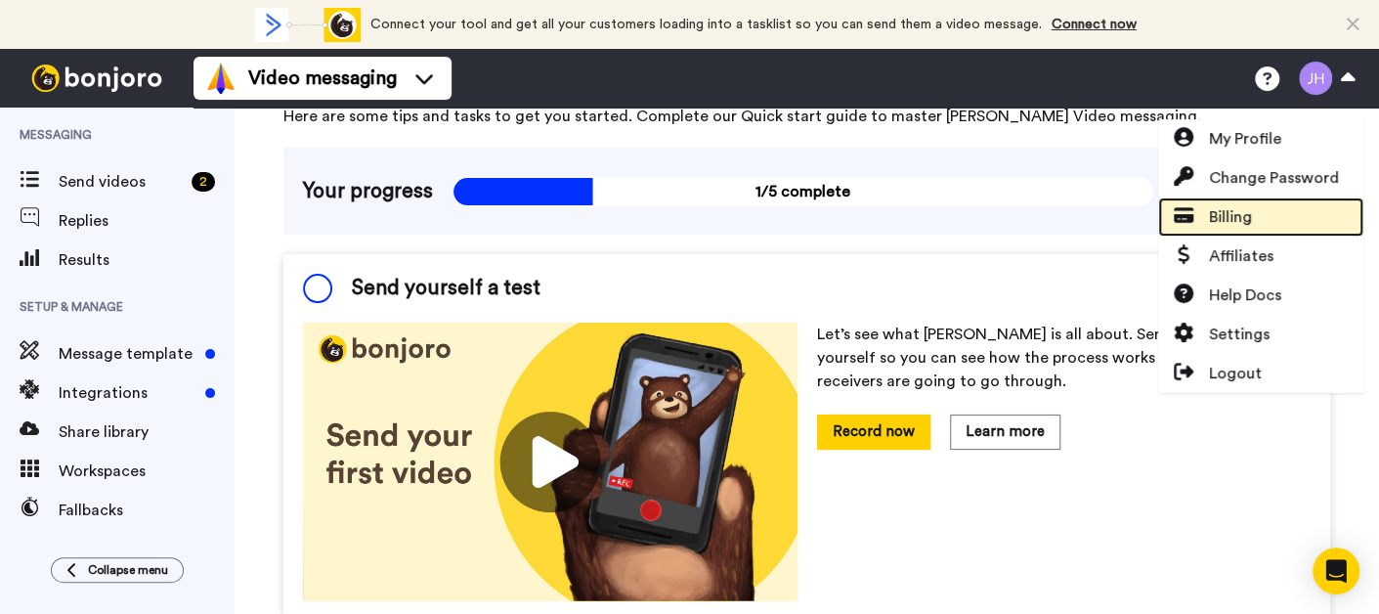
click at [1277, 206] on link "Billing" at bounding box center [1260, 216] width 205 height 39
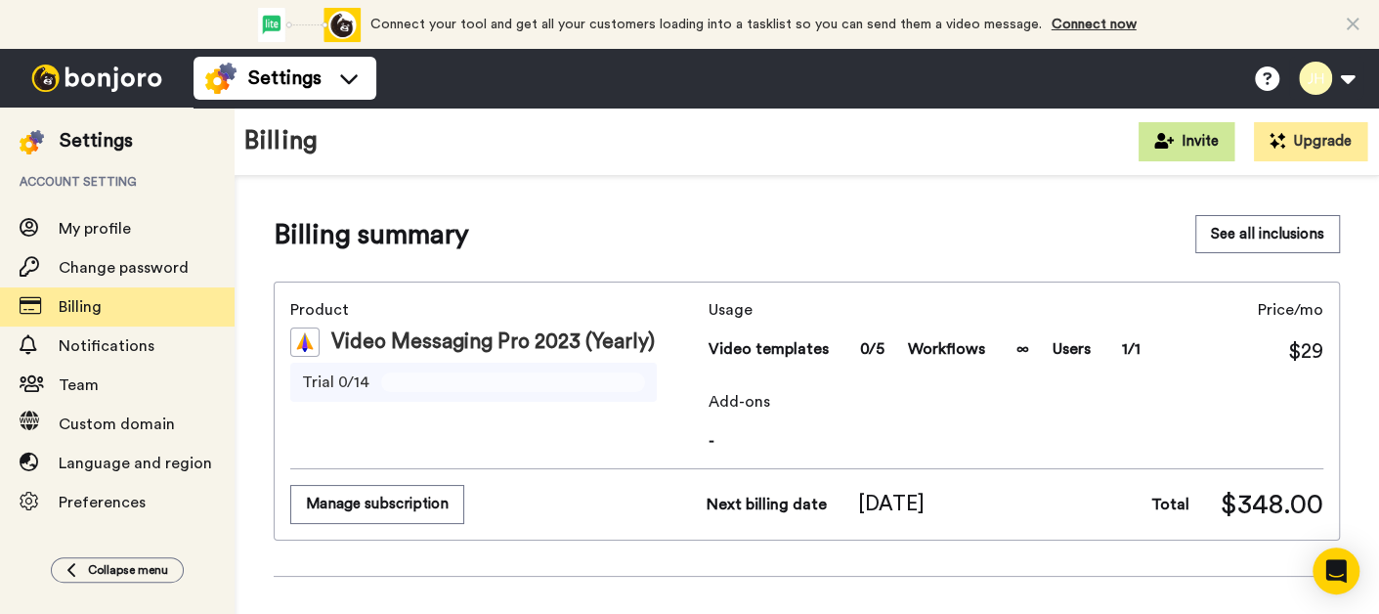
click at [1204, 143] on button "Invite" at bounding box center [1187, 141] width 96 height 39
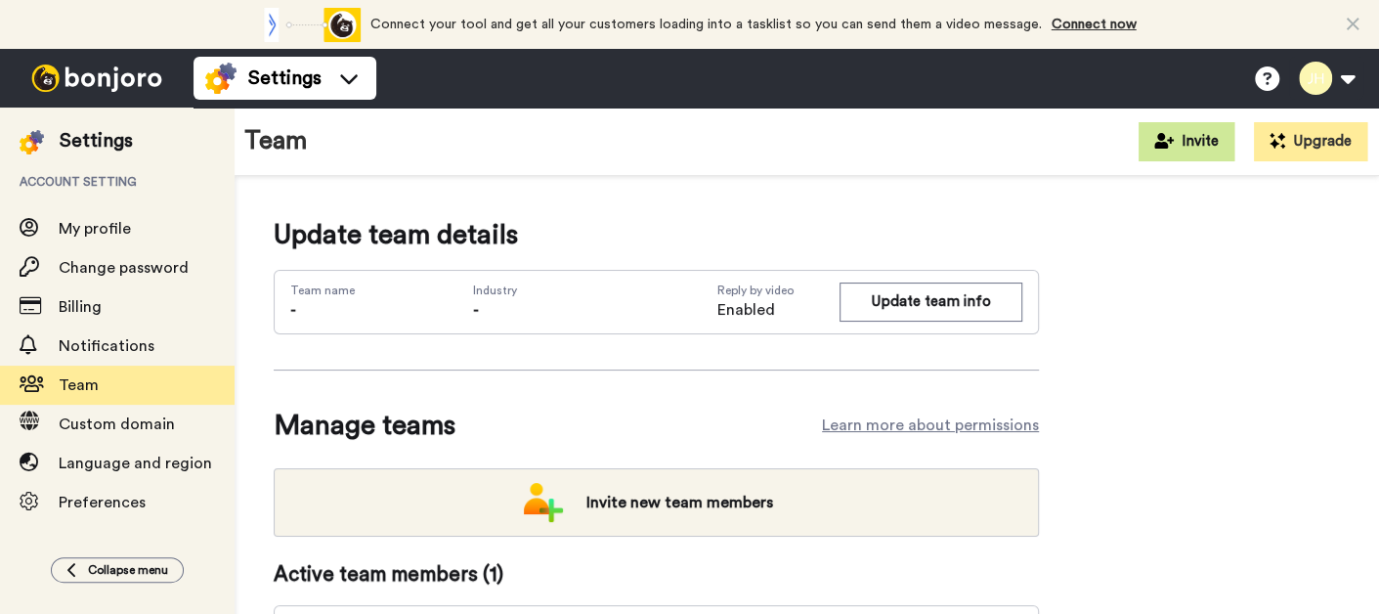
click at [1183, 149] on button "Invite" at bounding box center [1187, 141] width 96 height 39
click at [1185, 133] on button "Invite" at bounding box center [1187, 141] width 96 height 39
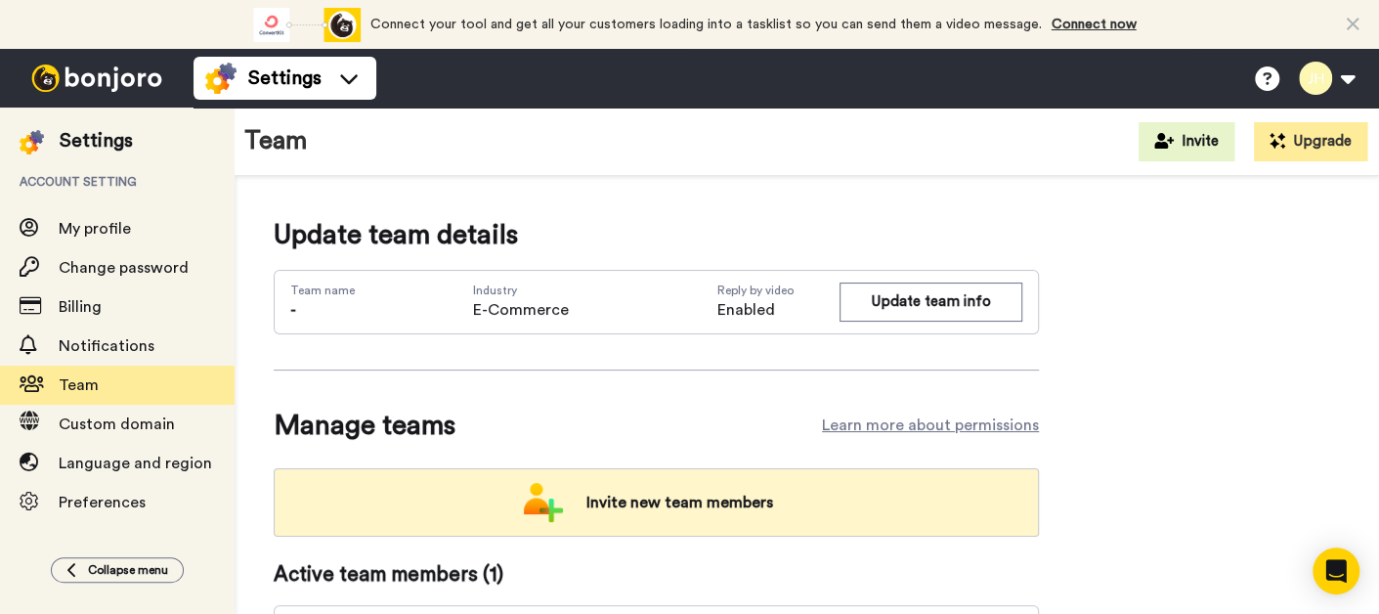
click at [551, 505] on img at bounding box center [543, 502] width 39 height 39
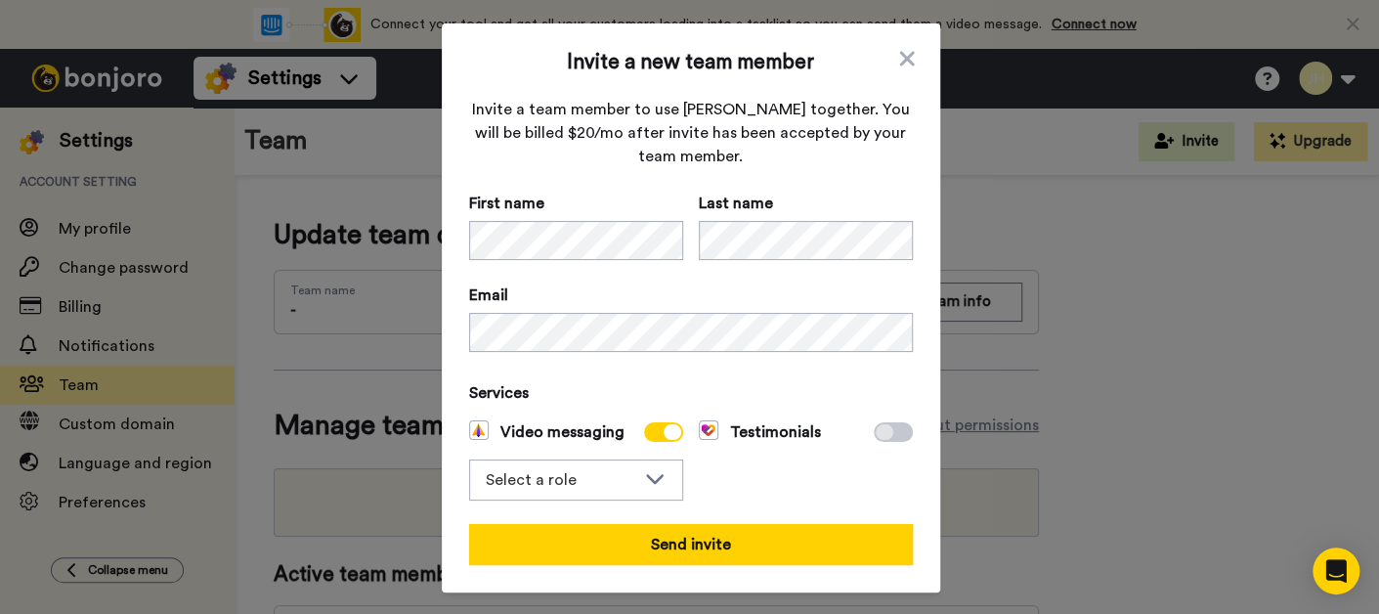
click at [609, 514] on div "Invite a new team member Invite a team member to use Bonjoro together. You will…" at bounding box center [691, 308] width 444 height 514
click at [609, 482] on div "Select a role" at bounding box center [561, 479] width 150 height 23
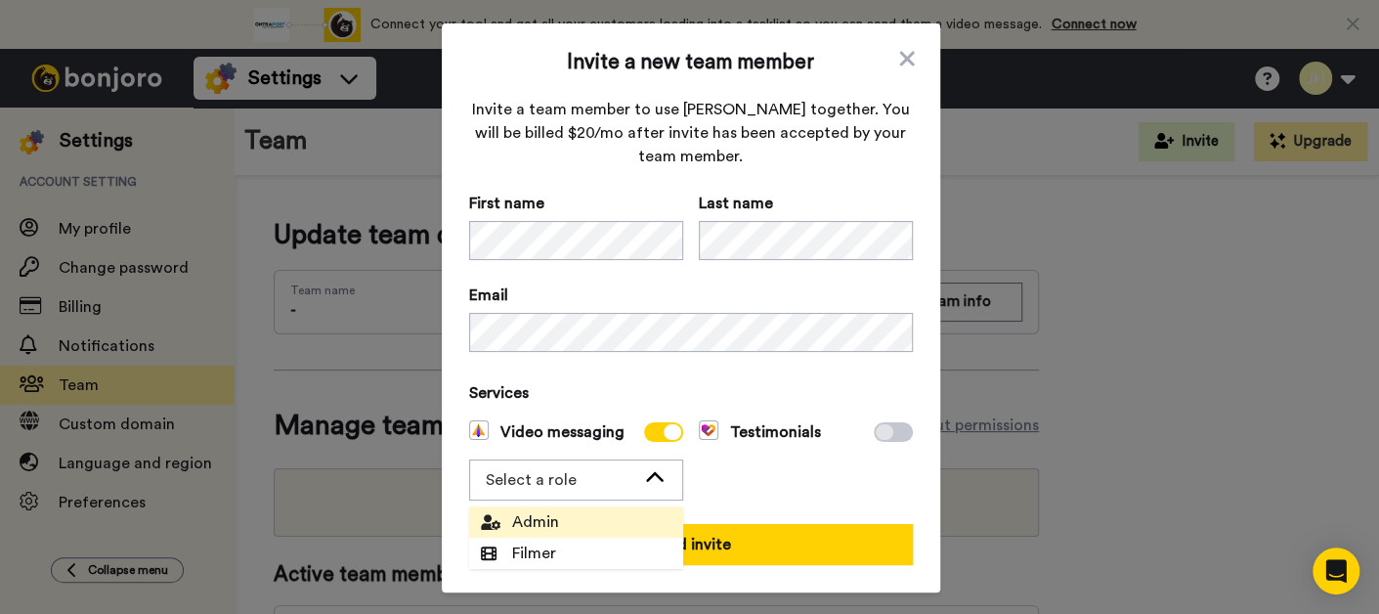
click at [616, 521] on li "Admin" at bounding box center [576, 521] width 214 height 31
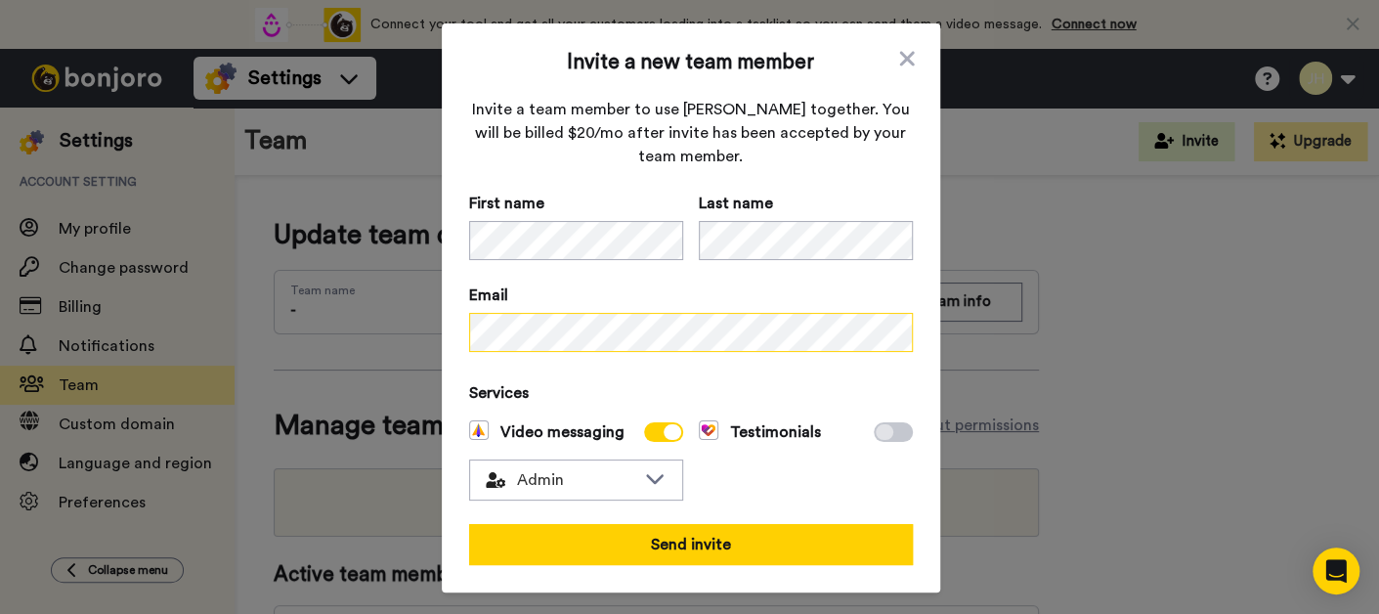
click at [161, 333] on div "Invite a new team member Invite a team member to use Bonjoro together. You will…" at bounding box center [689, 307] width 1379 height 614
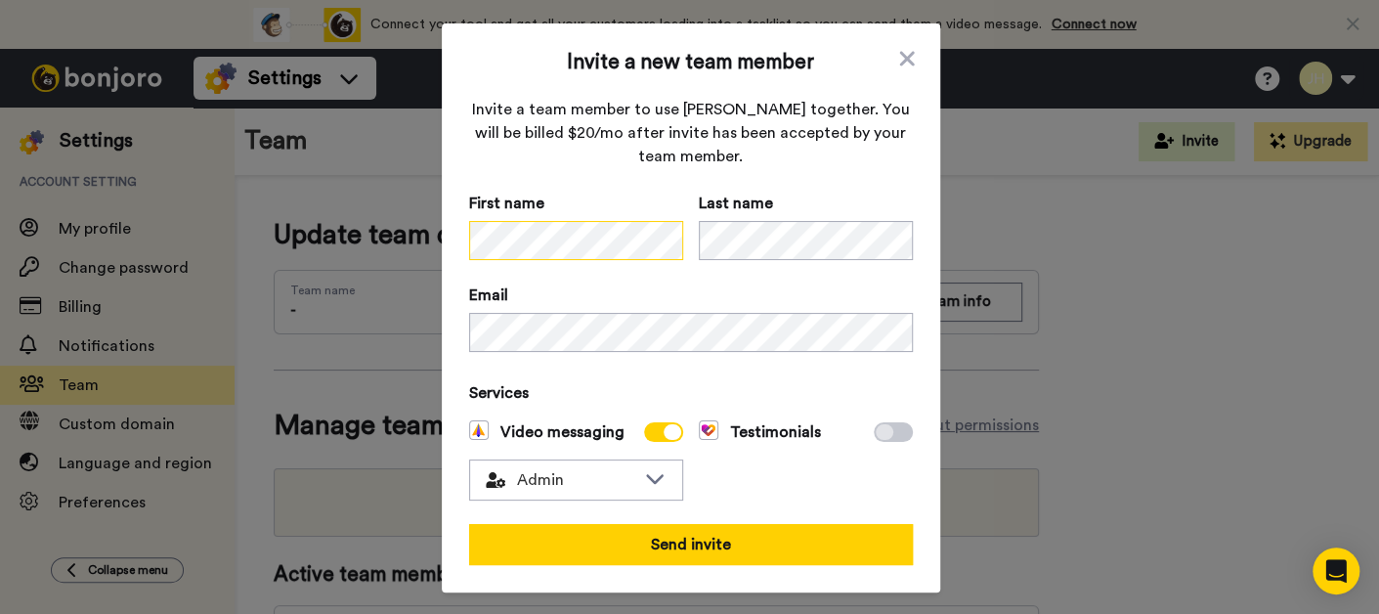
click at [231, 187] on div "Invite a new team member Invite a team member to use Bonjoro together. You will…" at bounding box center [689, 307] width 1379 height 614
click at [504, 222] on div "First name Last name" at bounding box center [691, 229] width 444 height 74
click at [1087, 261] on div "Invite a new team member Invite a team member to use Bonjoro together. You will…" at bounding box center [689, 307] width 1379 height 614
